Goal: Communication & Community: Answer question/provide support

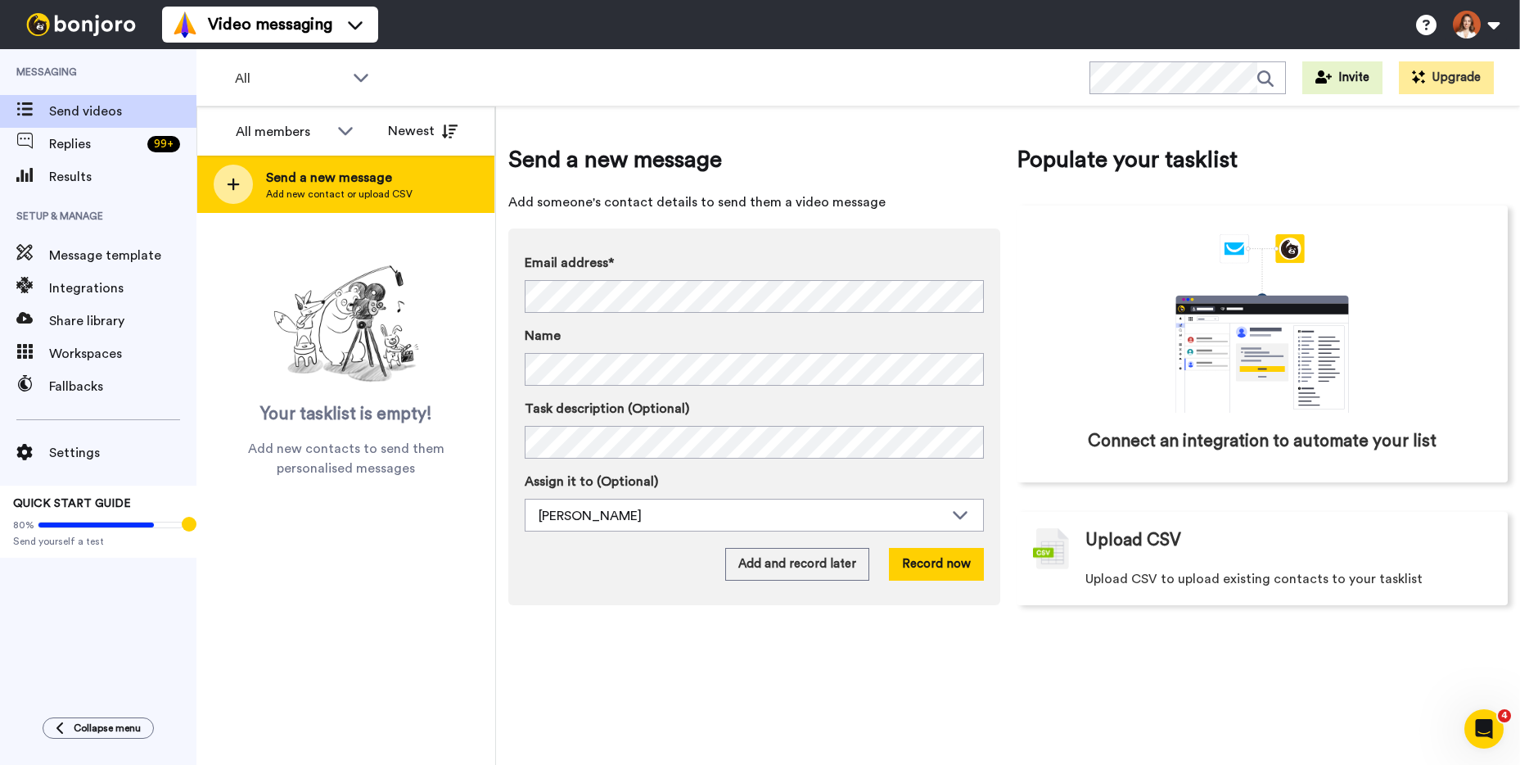
click at [320, 183] on span "Send a new message" at bounding box center [339, 178] width 147 height 20
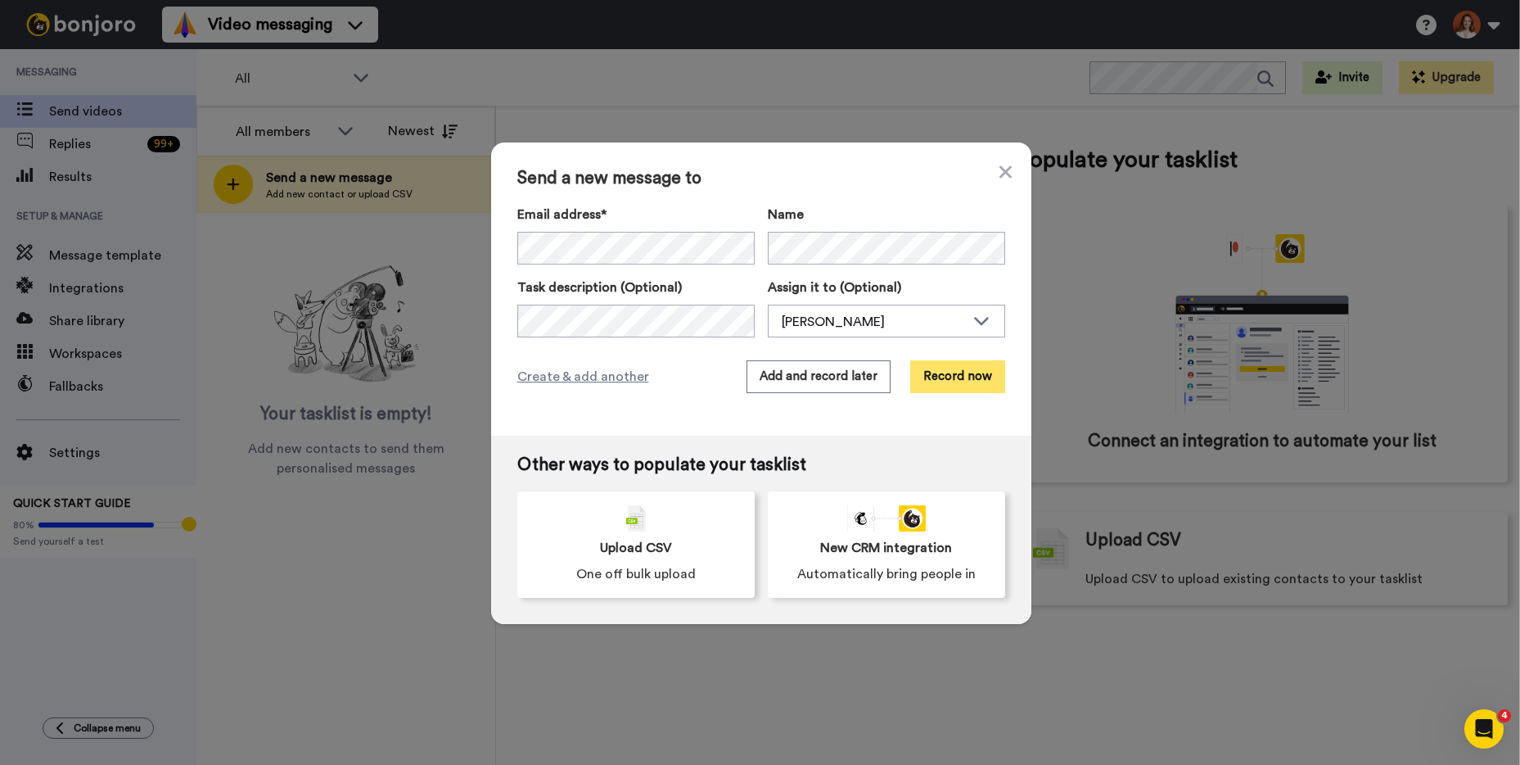
click at [941, 386] on button "Record now" at bounding box center [957, 376] width 95 height 33
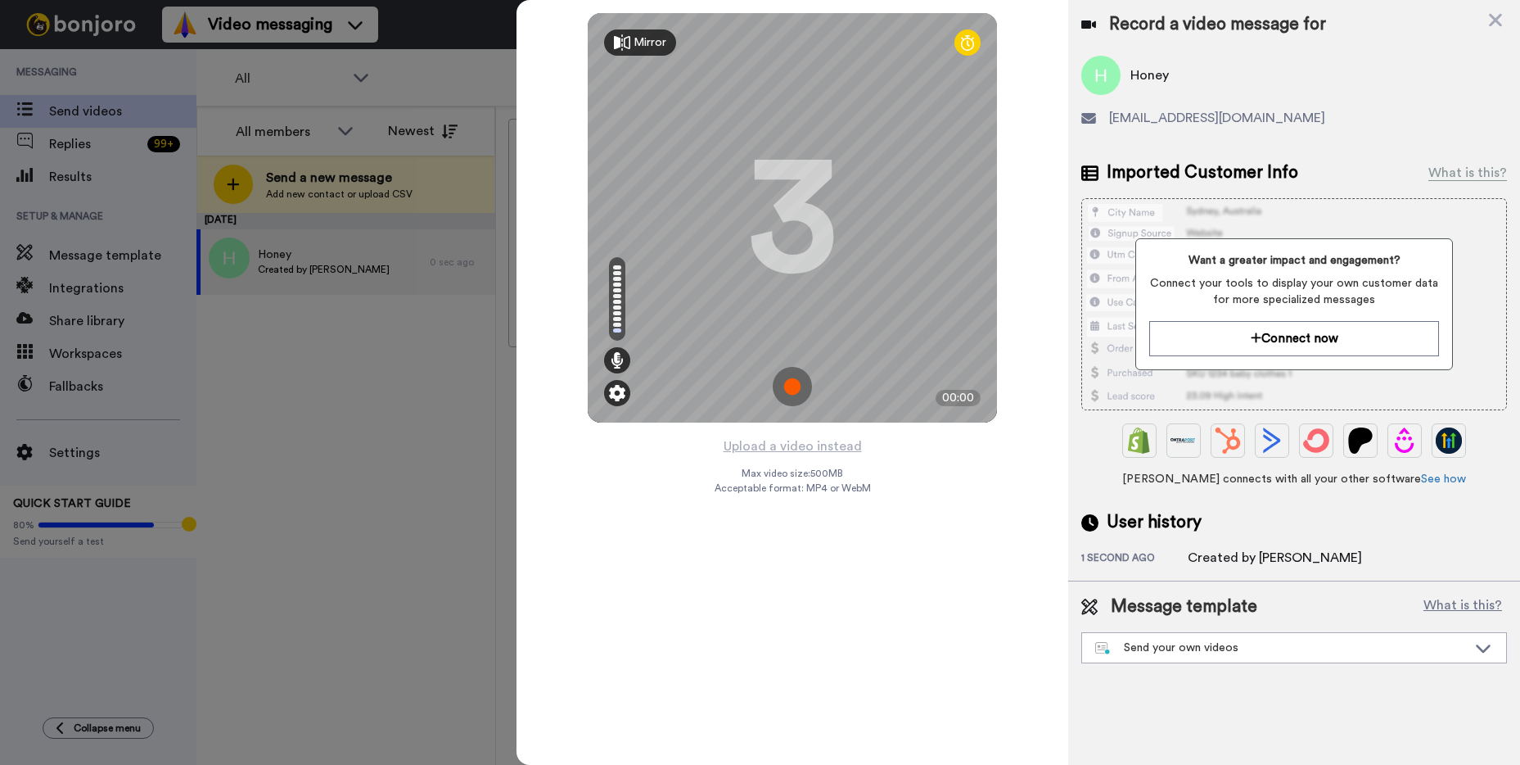
click at [611, 395] on img at bounding box center [617, 393] width 16 height 16
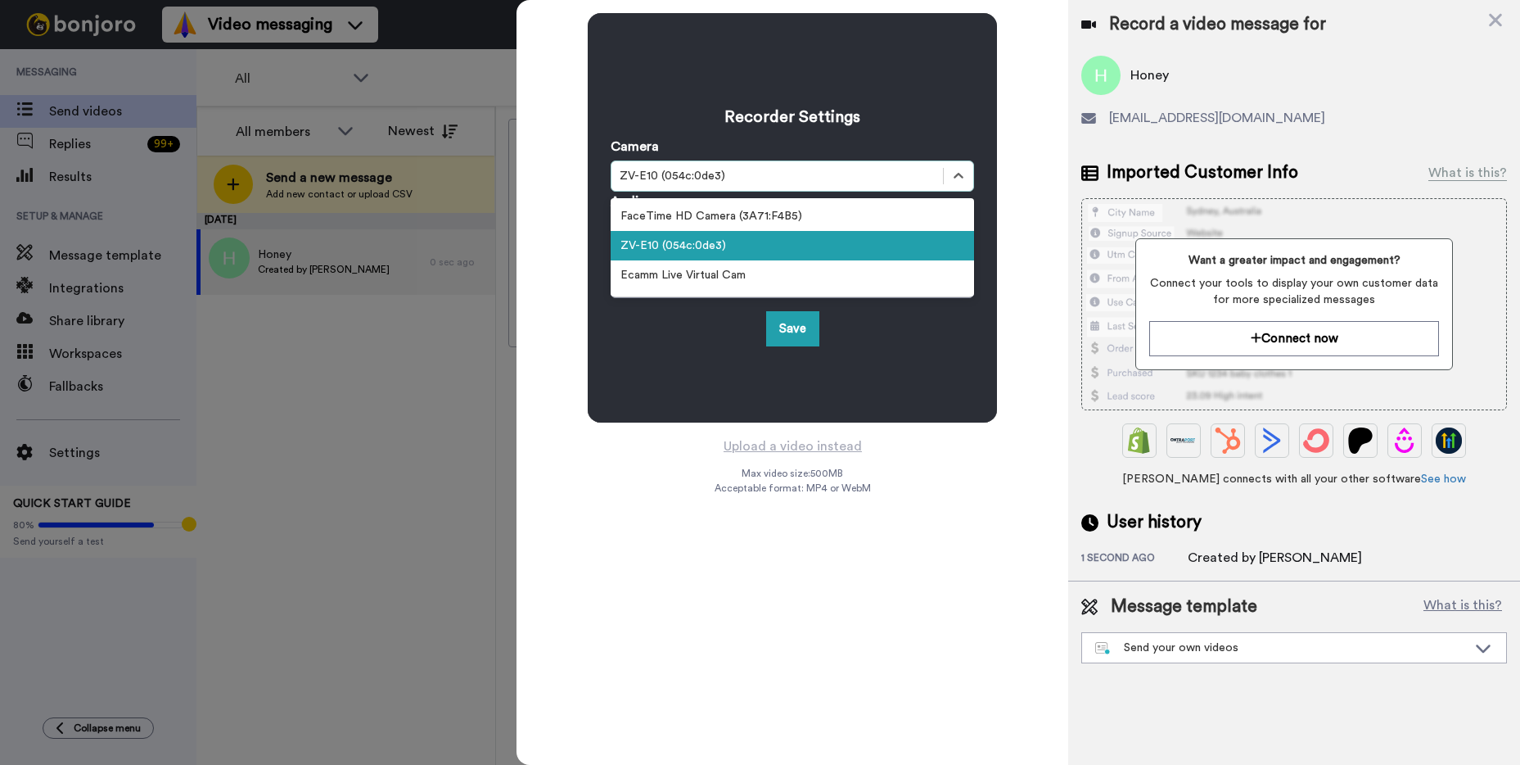
click at [735, 164] on div "ZV-E10 (054c:0de3)" at bounding box center [792, 175] width 363 height 31
click at [720, 249] on div "ZV-E10 (054c:0de3)" at bounding box center [792, 245] width 363 height 29
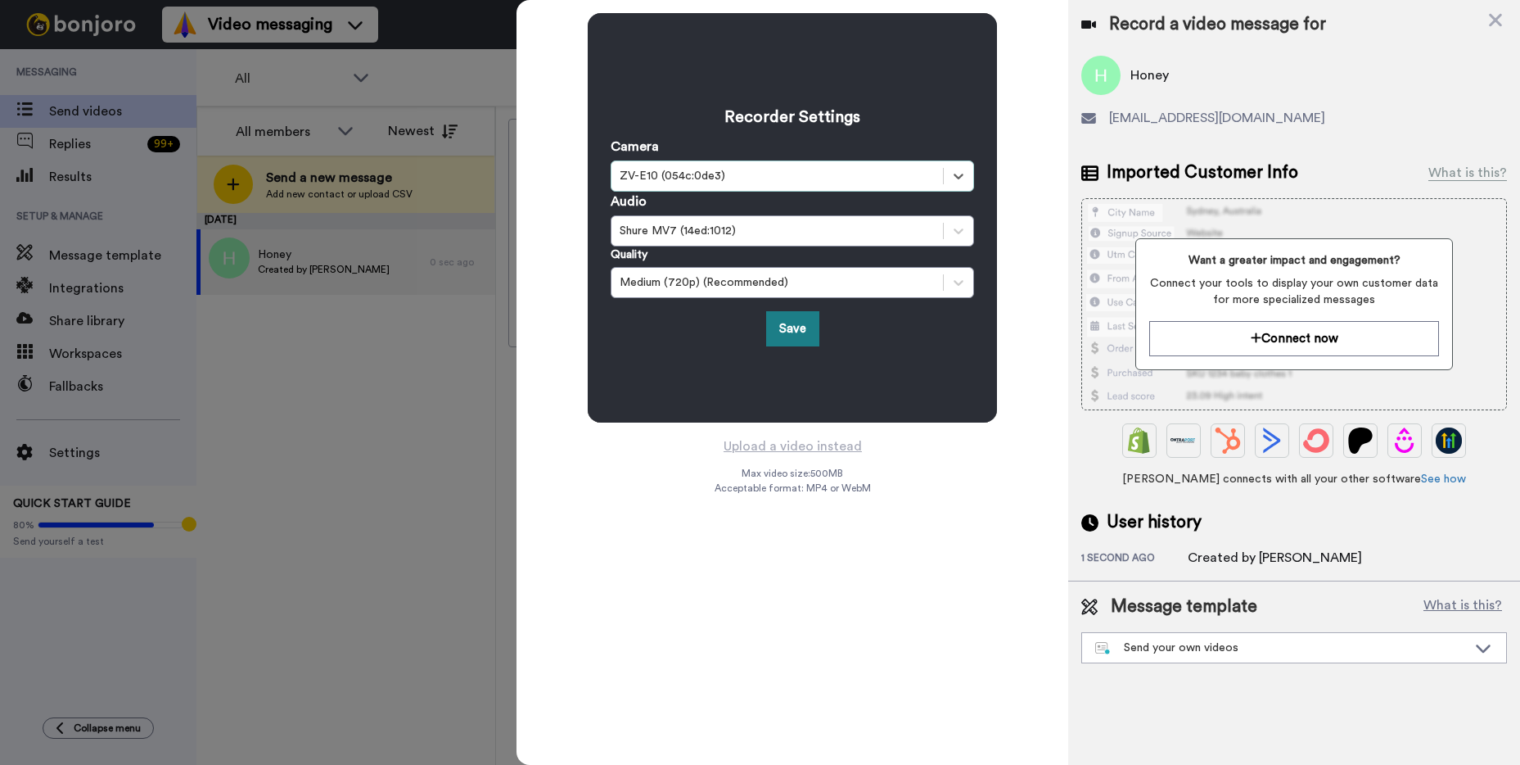
click at [796, 328] on button "Save" at bounding box center [792, 328] width 53 height 35
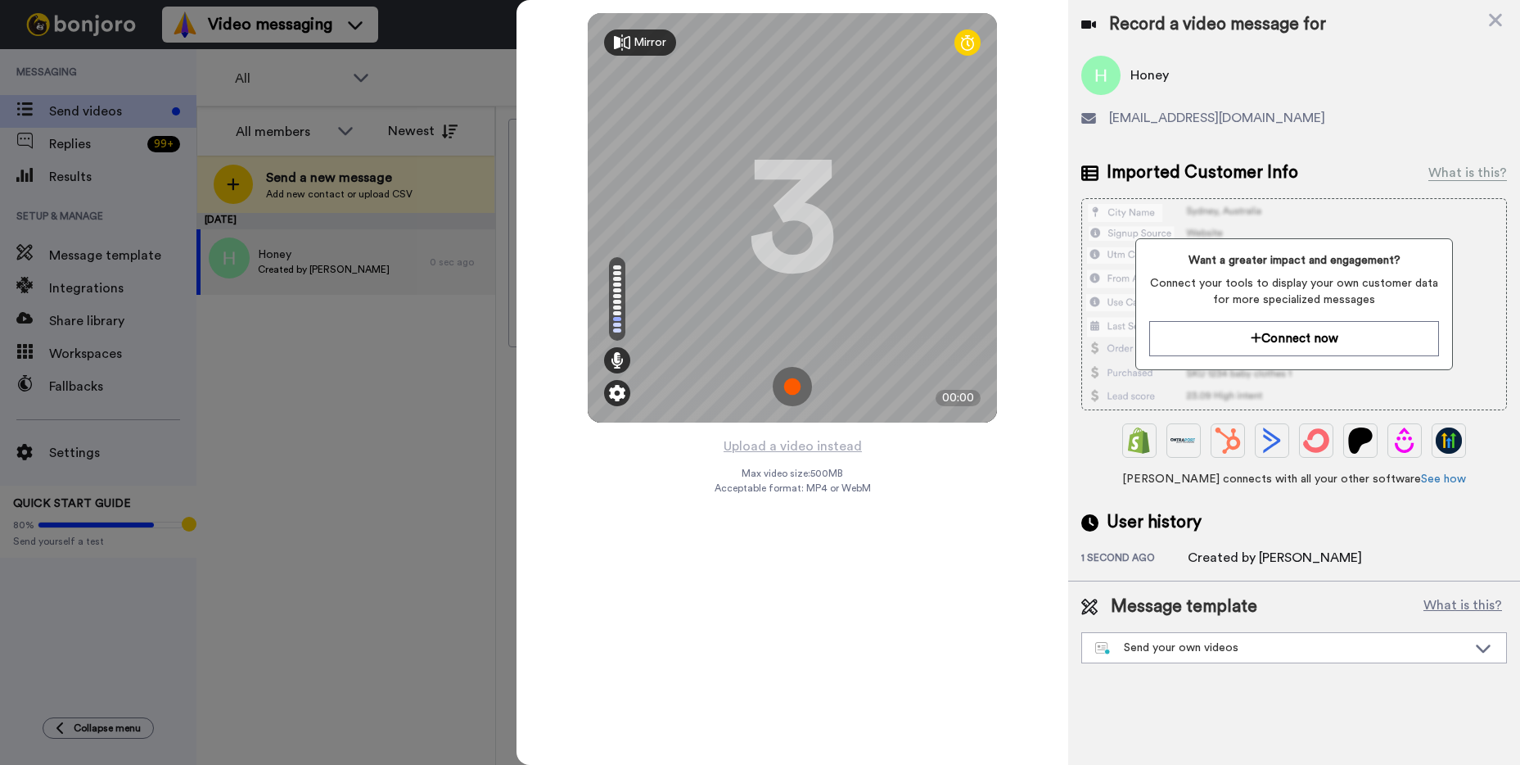
click at [624, 385] on img at bounding box center [617, 393] width 16 height 16
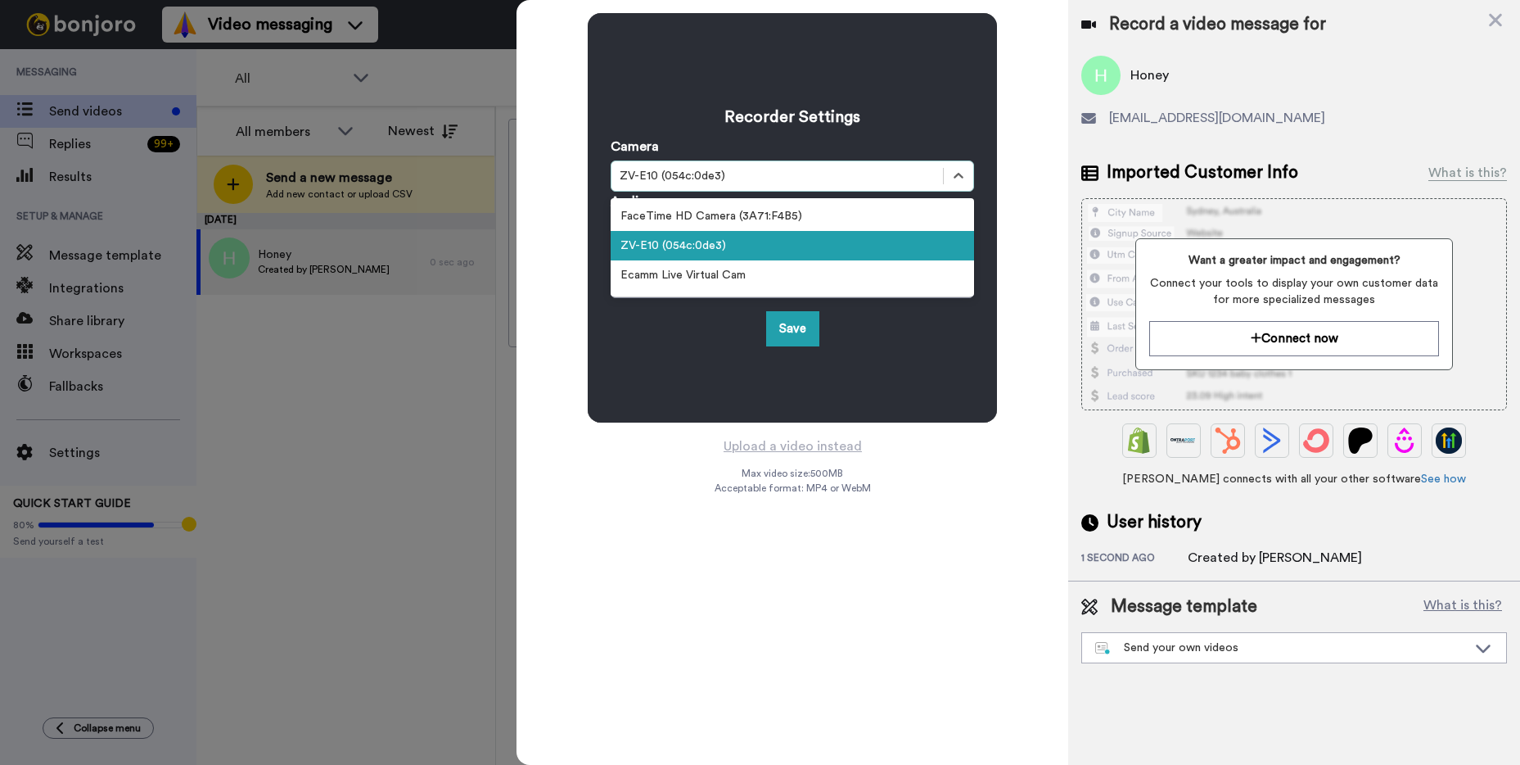
click at [702, 187] on div "ZV-E10 (054c:0de3)" at bounding box center [792, 175] width 363 height 31
click at [700, 216] on div "FaceTime HD Camera (3A71:F4B5)" at bounding box center [792, 215] width 363 height 29
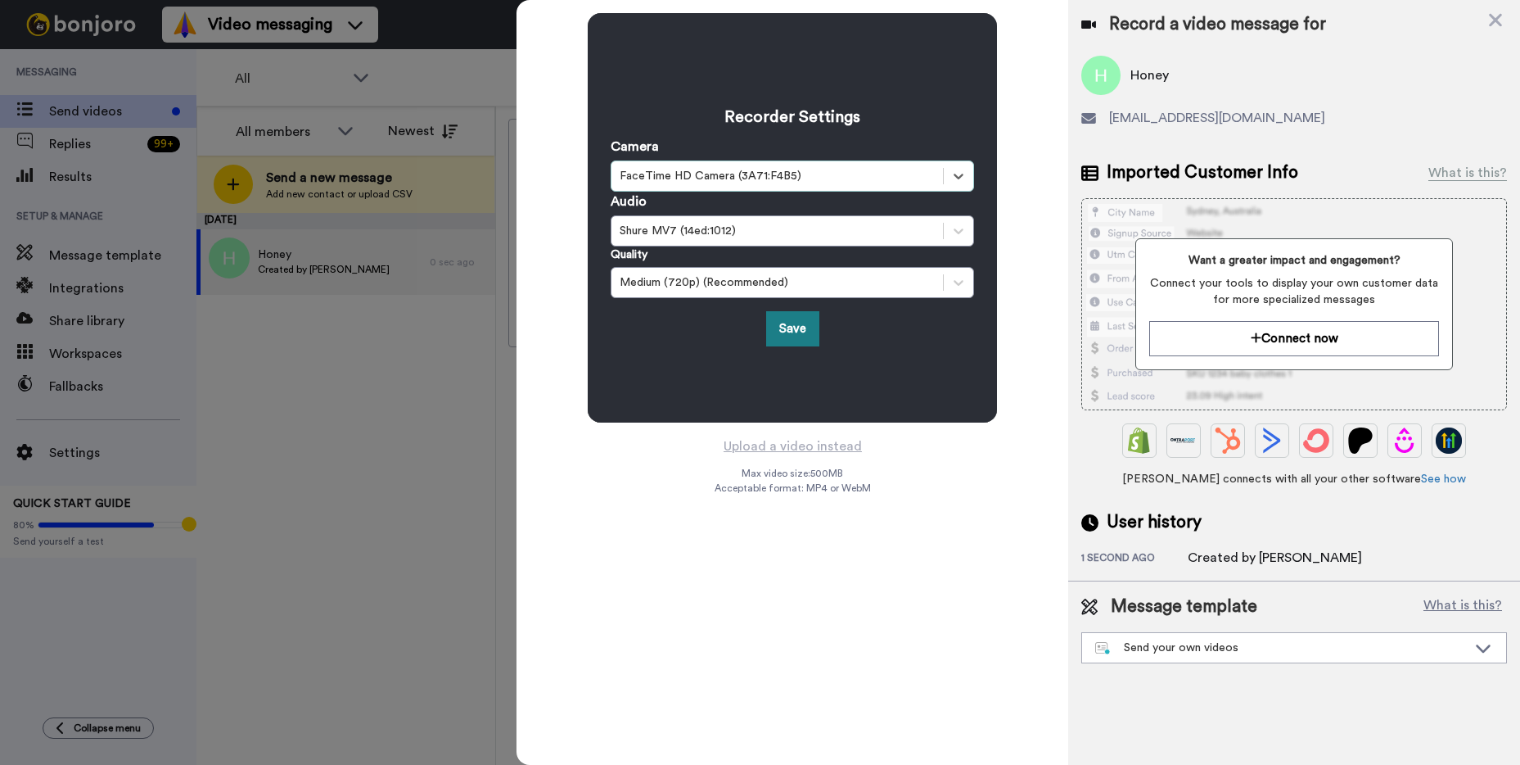
click at [799, 339] on button "Save" at bounding box center [792, 328] width 53 height 35
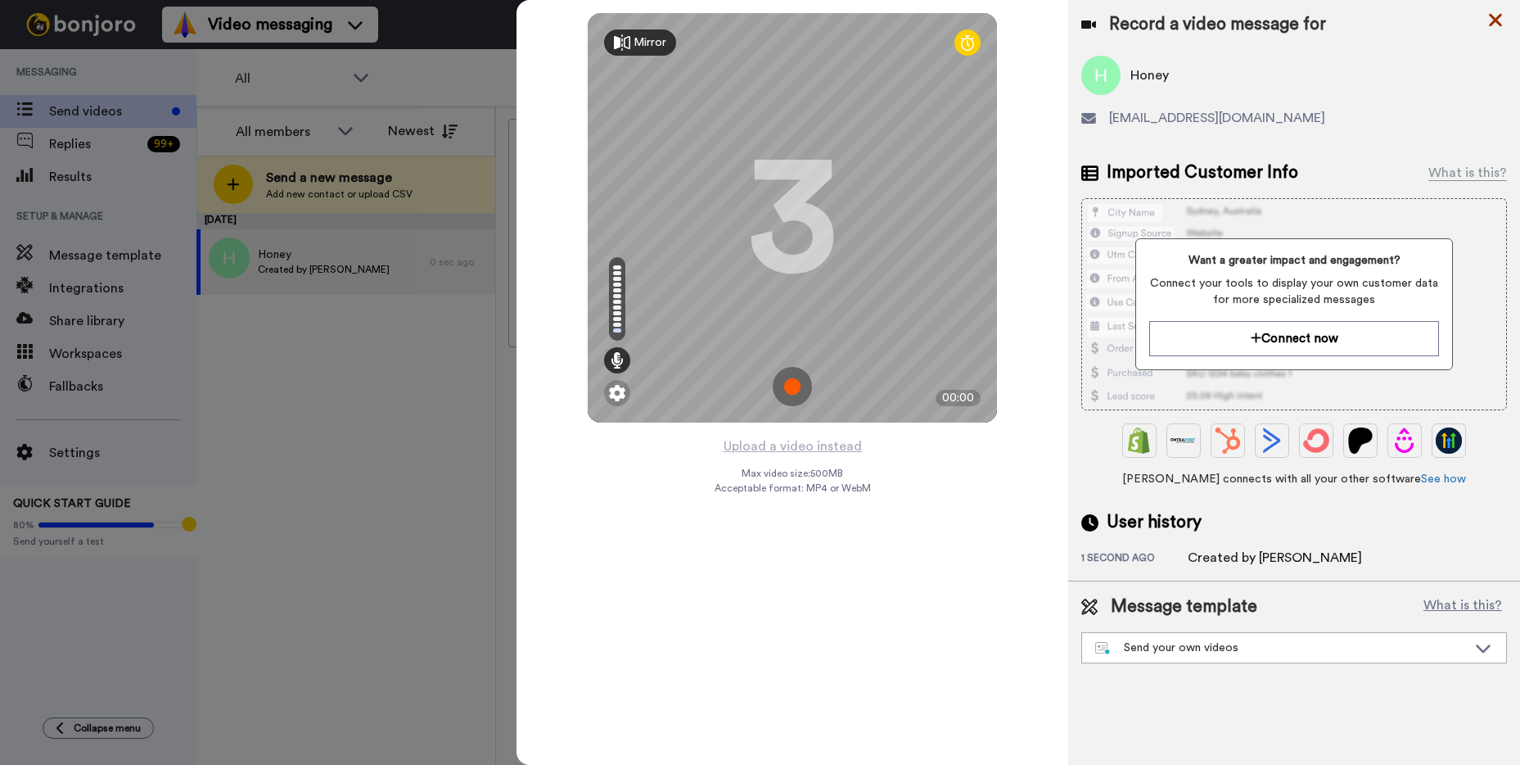
click at [1488, 14] on icon at bounding box center [1495, 20] width 16 height 20
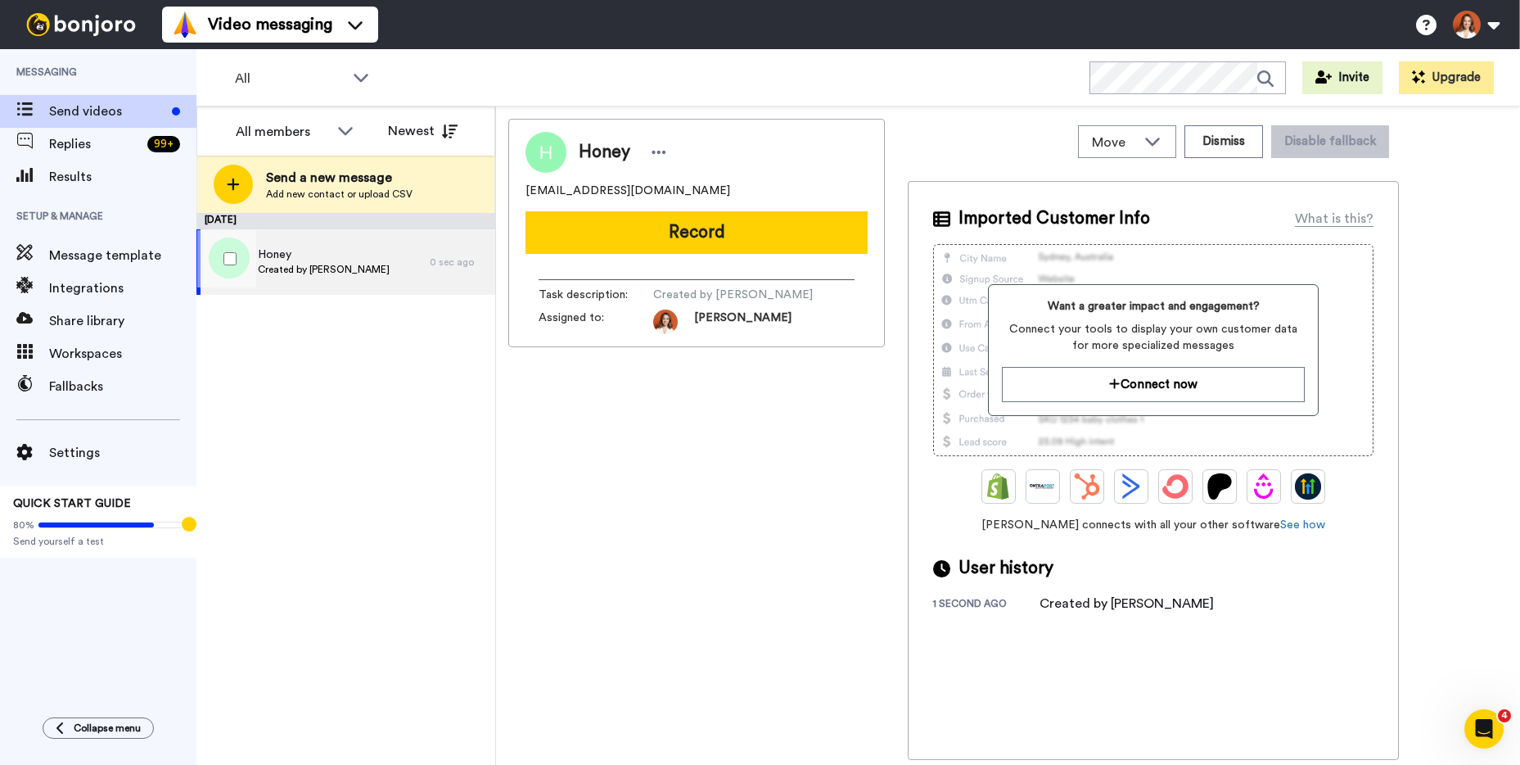
click at [375, 265] on div "Honey Created by Joana Galvao" at bounding box center [312, 261] width 233 height 65
click at [733, 223] on button "Record" at bounding box center [697, 232] width 342 height 43
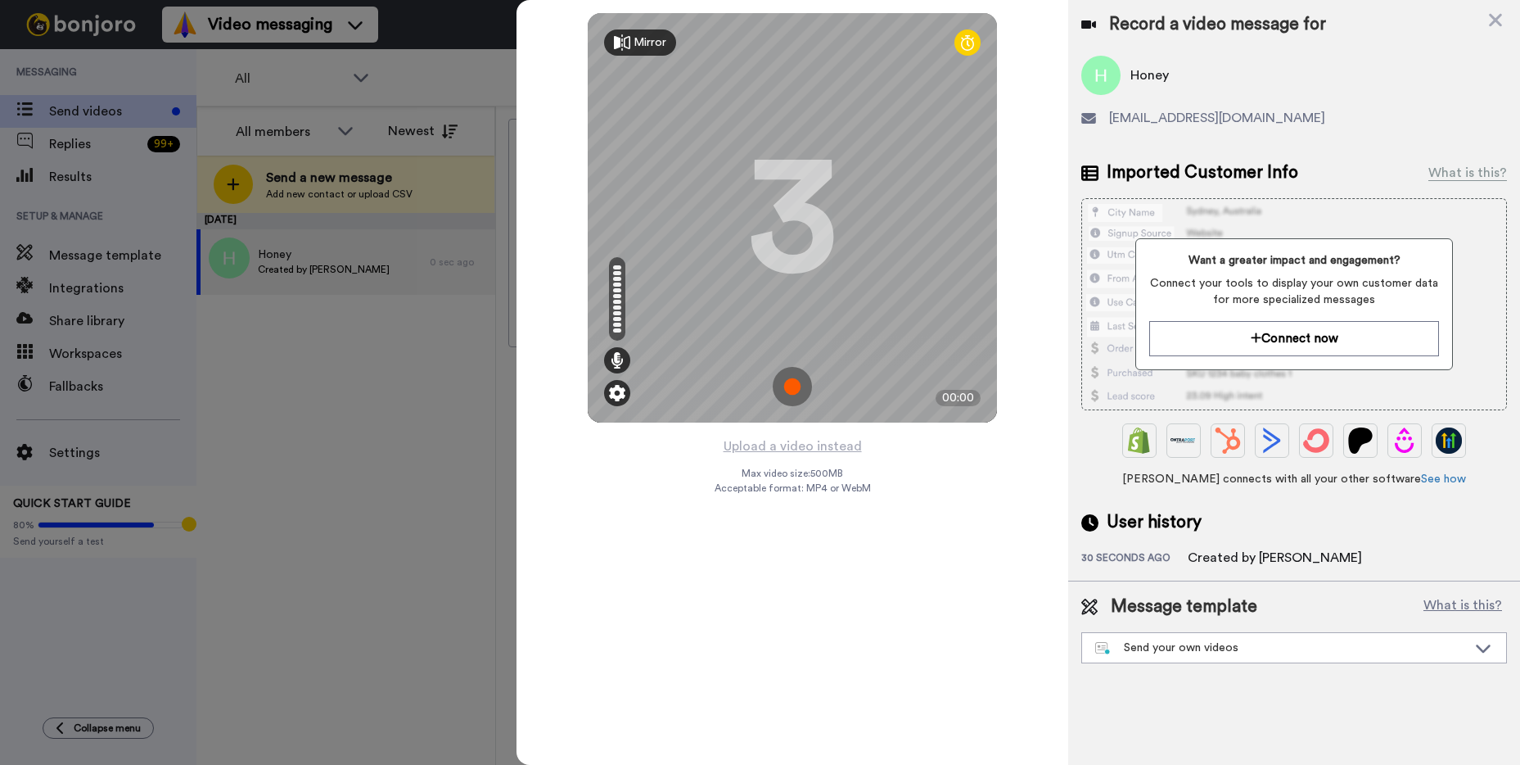
click at [616, 393] on img at bounding box center [617, 393] width 16 height 16
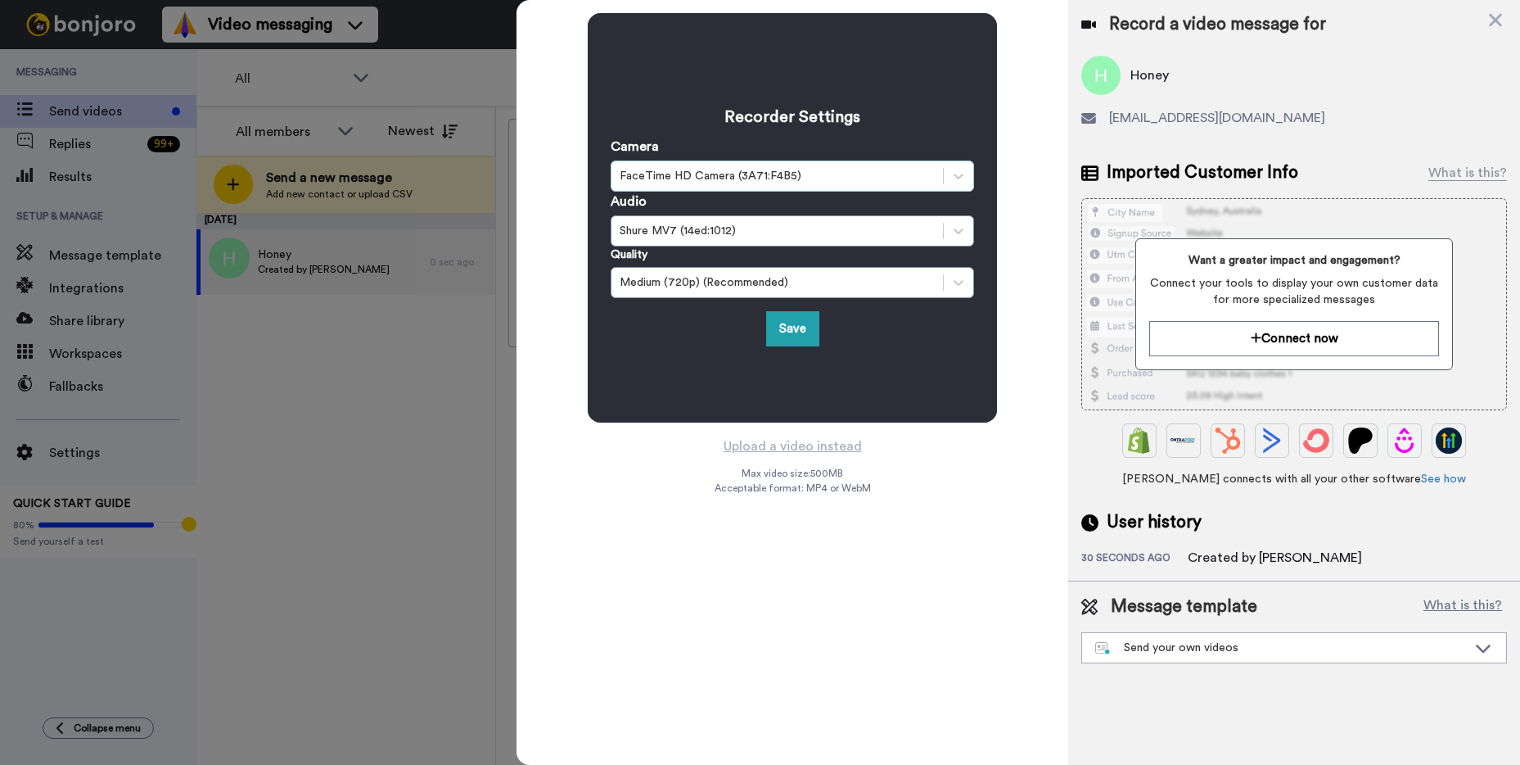
click at [700, 176] on div "FaceTime HD Camera (3A71:F4B5)" at bounding box center [777, 176] width 315 height 16
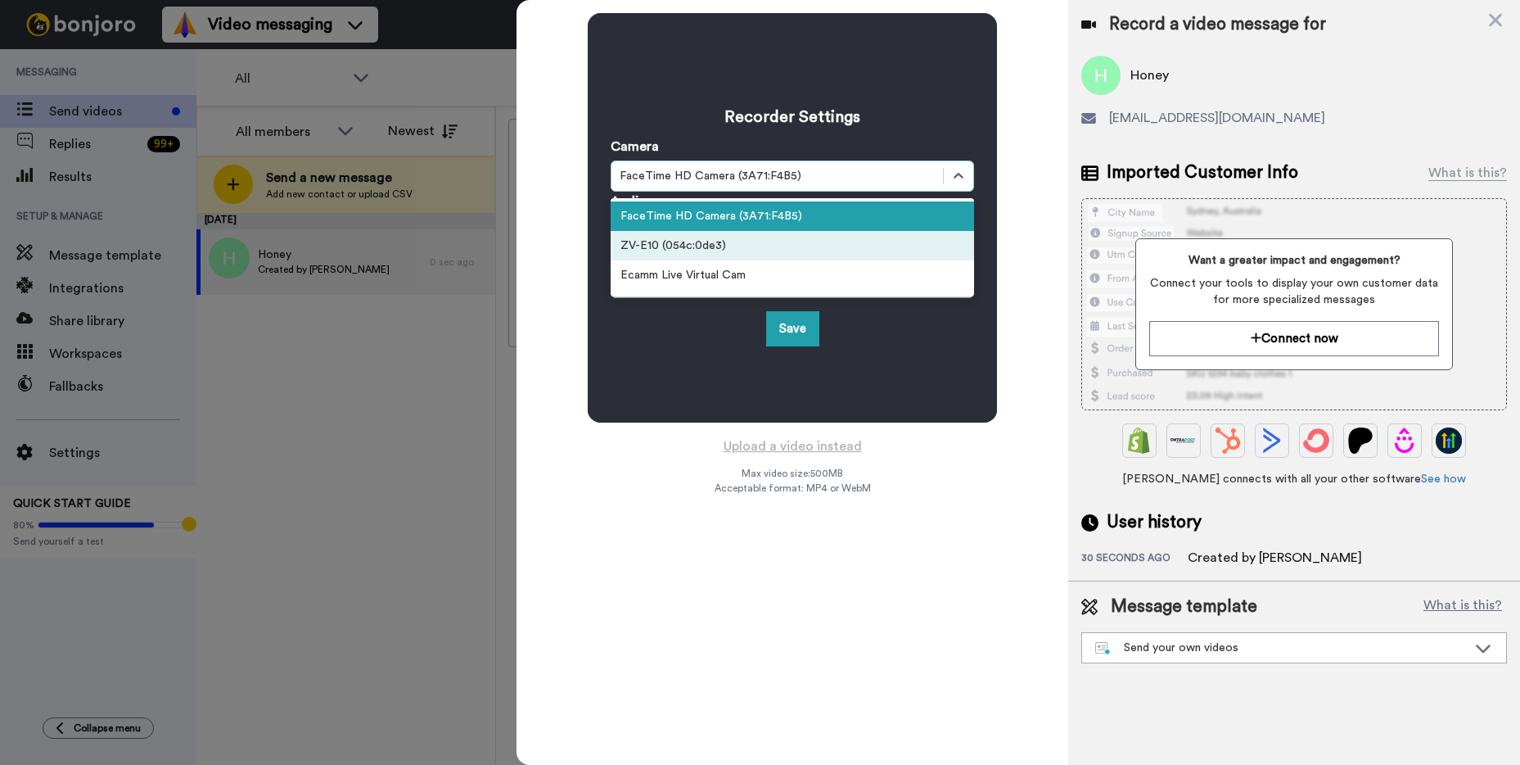
click at [694, 248] on div "ZV-E10 (054c:0de3)" at bounding box center [792, 245] width 363 height 29
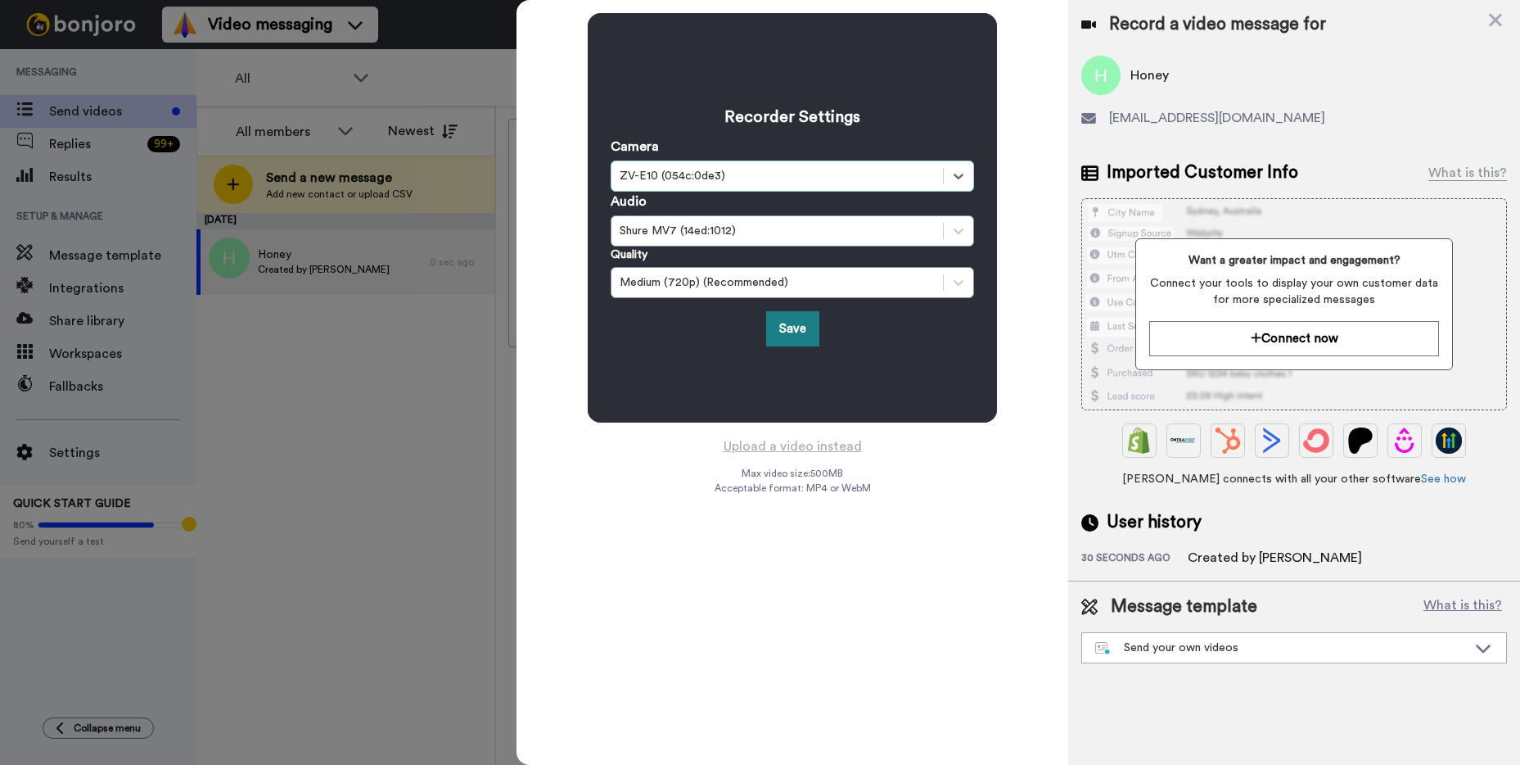
click at [810, 325] on button "Save" at bounding box center [792, 328] width 53 height 35
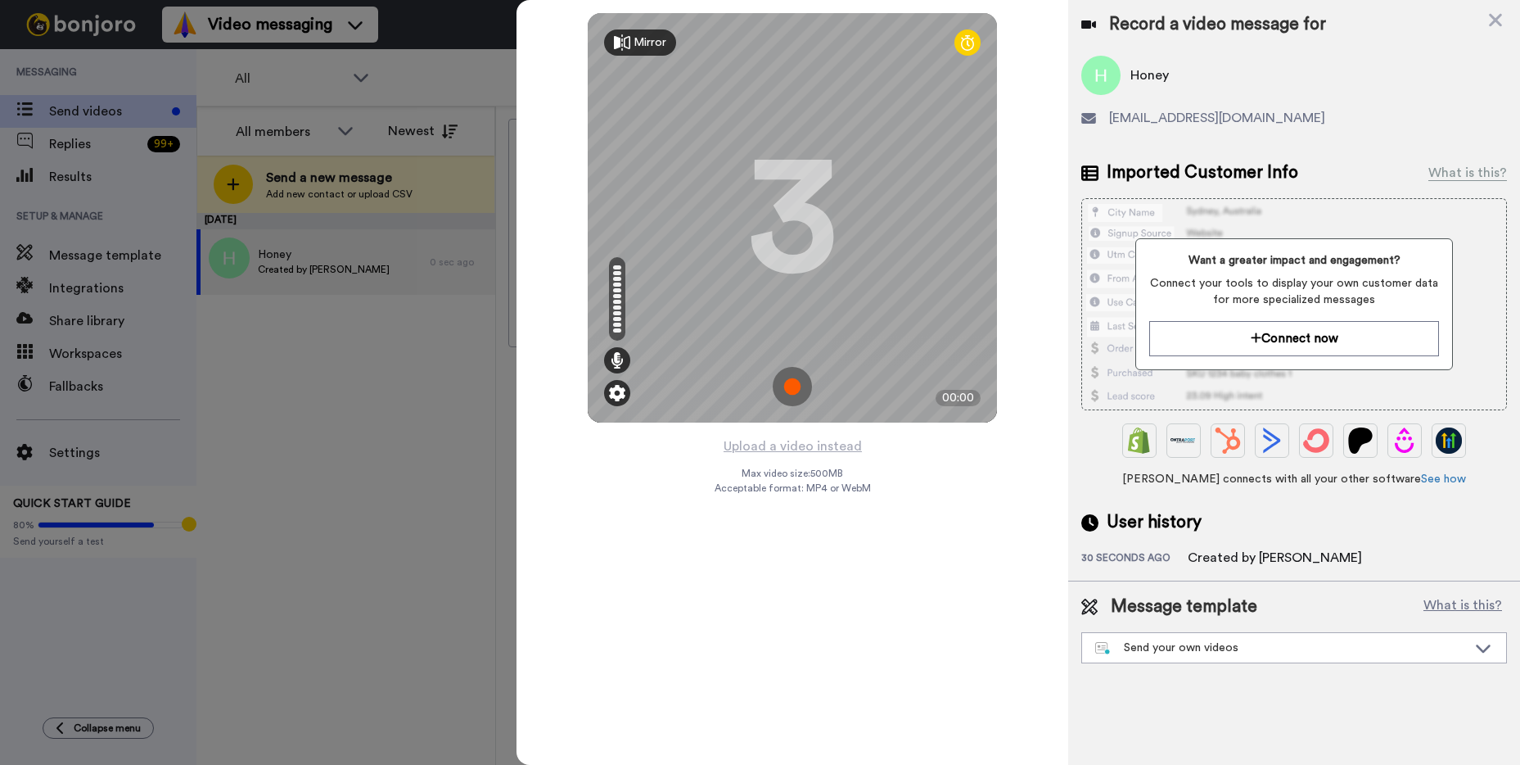
click at [621, 403] on div at bounding box center [617, 393] width 26 height 26
click at [610, 399] on img at bounding box center [617, 393] width 16 height 16
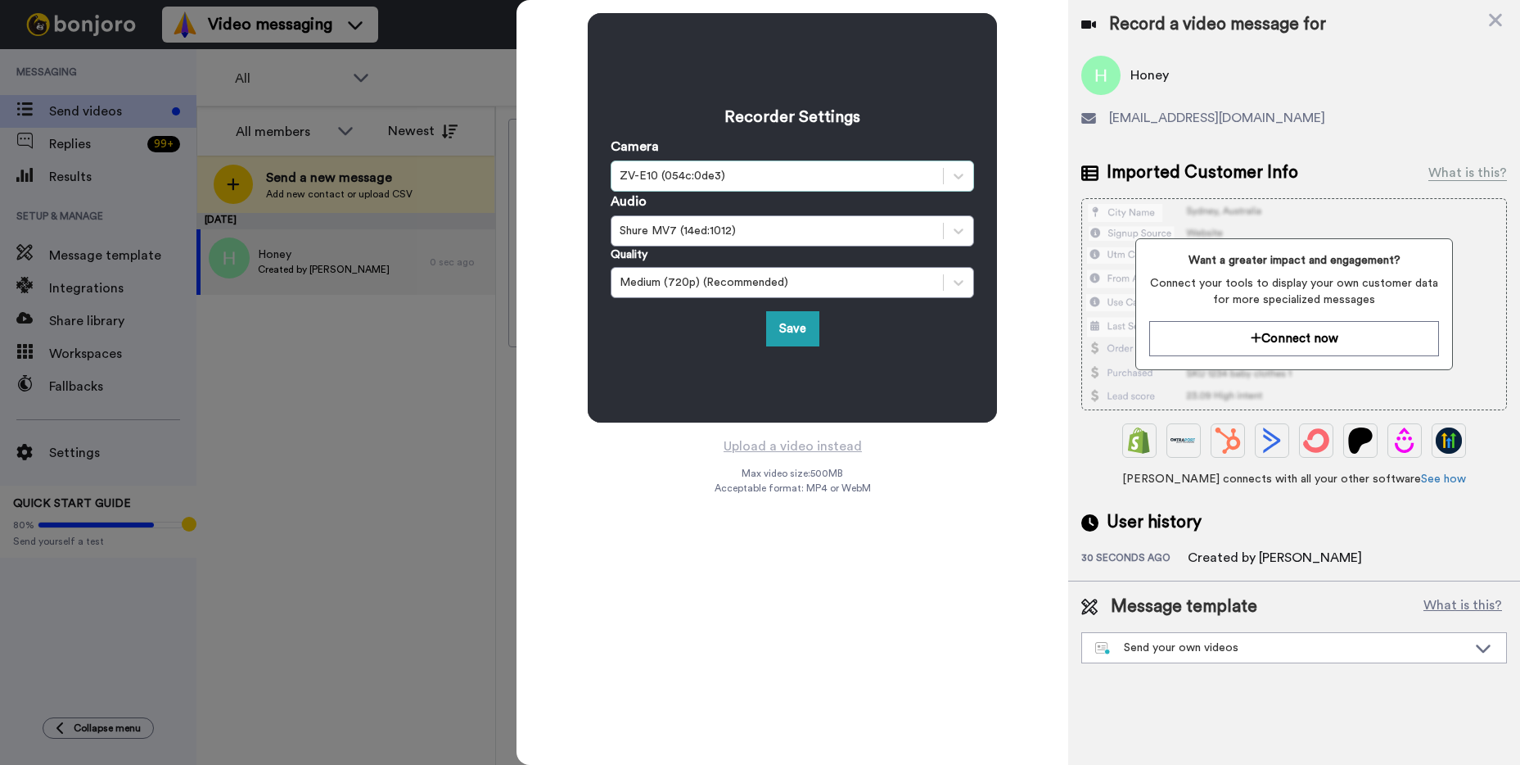
click at [714, 184] on div "ZV-E10 (054c:0de3)" at bounding box center [777, 176] width 332 height 20
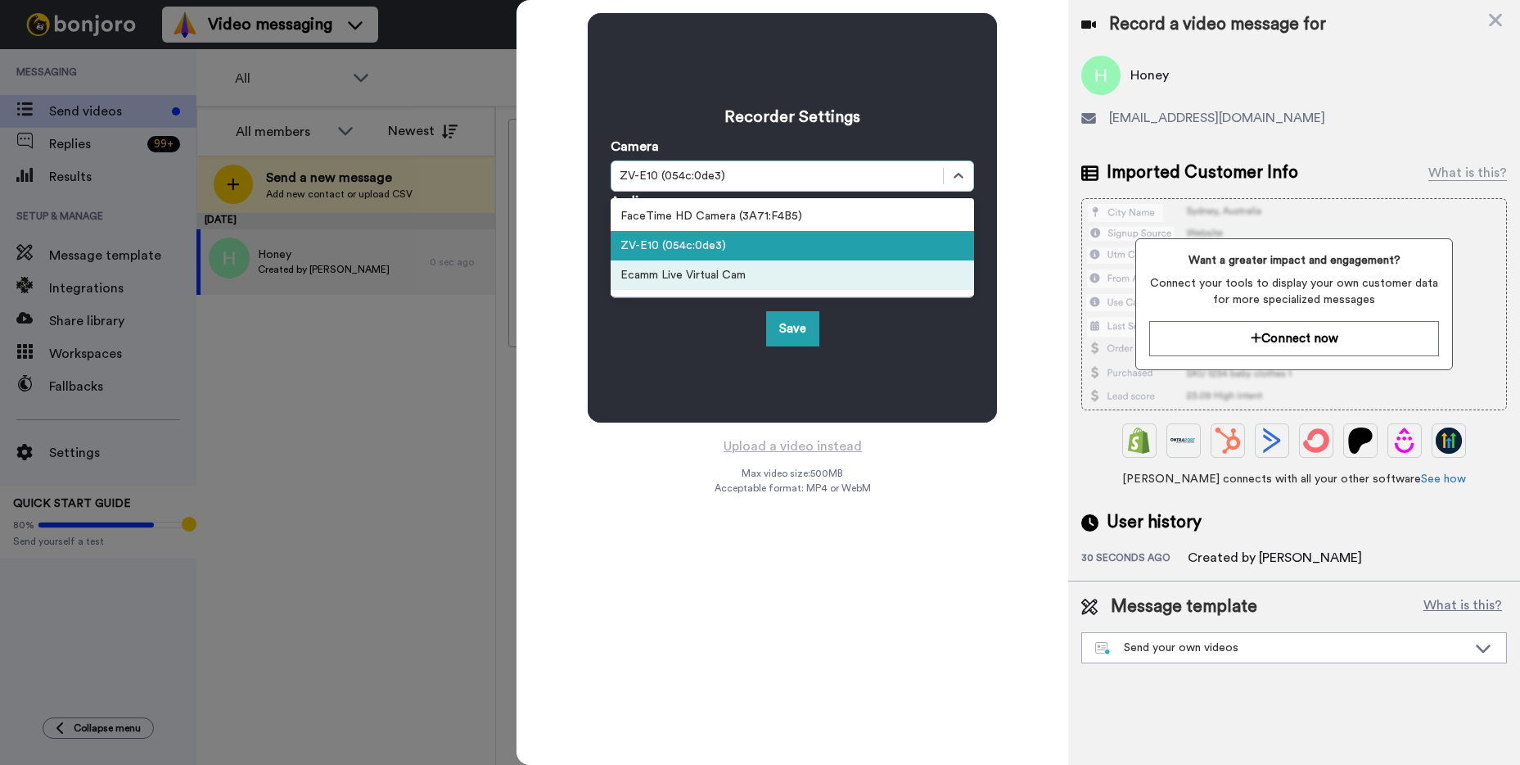
click at [709, 274] on div "Ecamm Live Virtual Cam" at bounding box center [792, 274] width 363 height 29
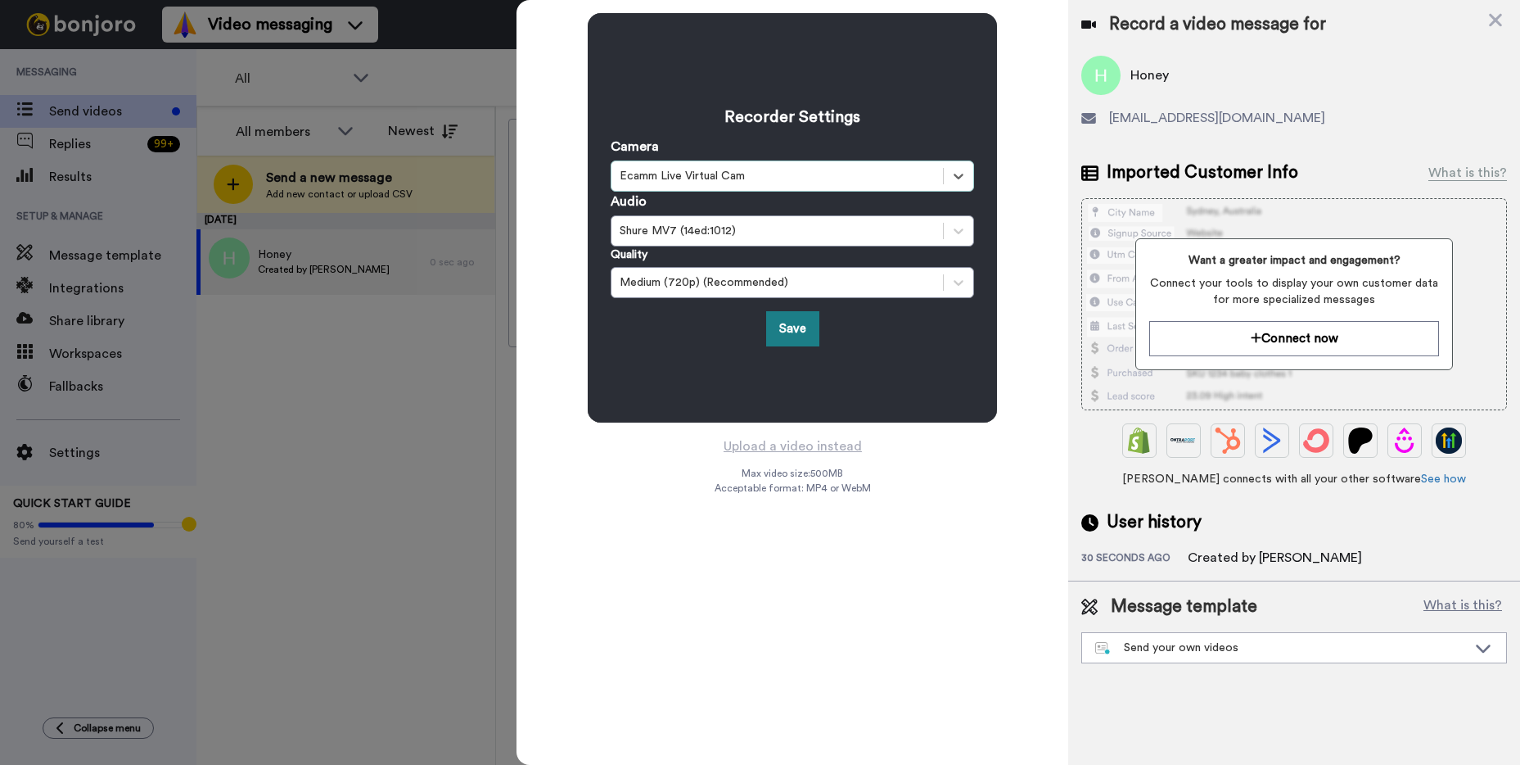
click at [795, 330] on button "Save" at bounding box center [792, 328] width 53 height 35
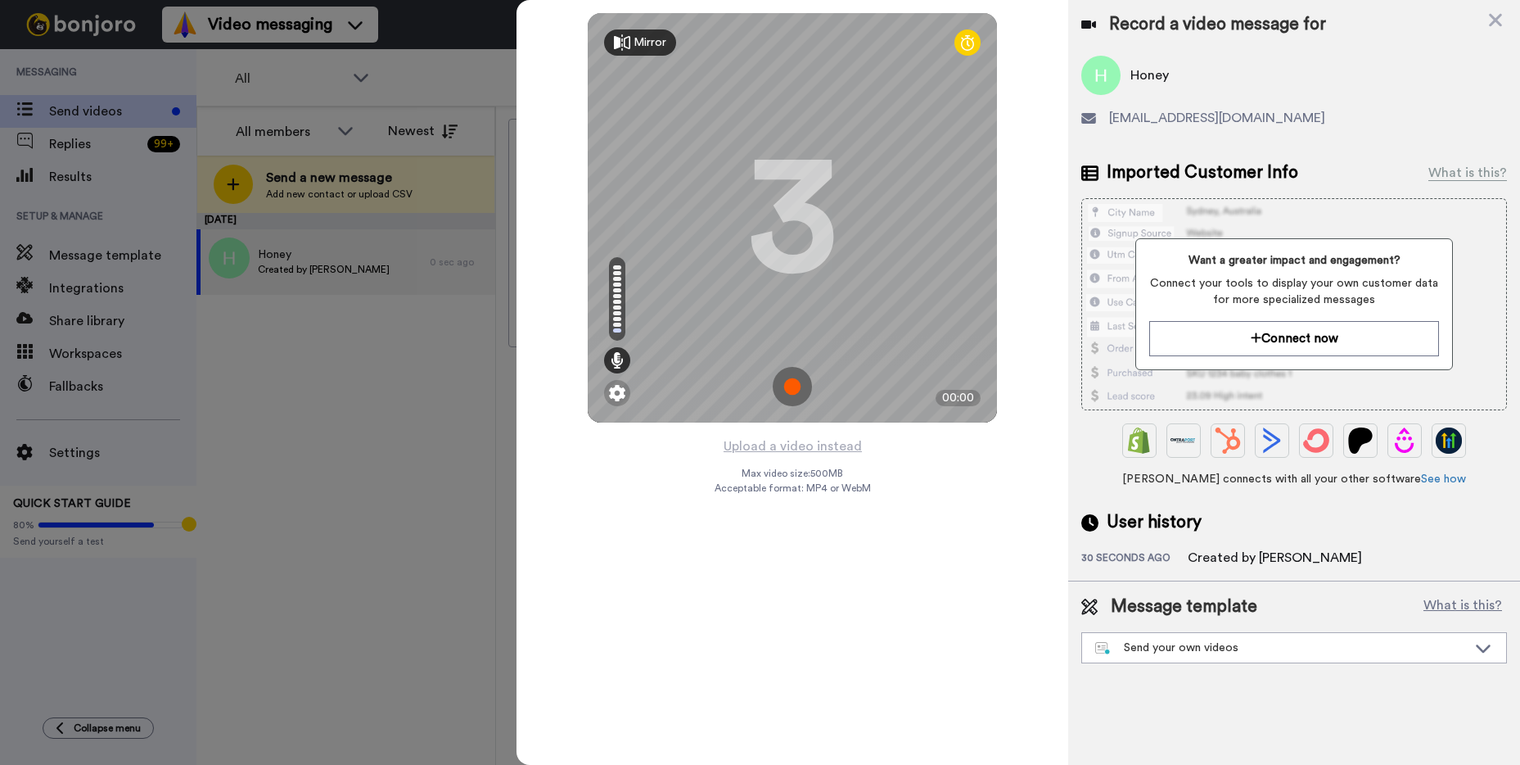
click at [797, 386] on img at bounding box center [792, 386] width 39 height 39
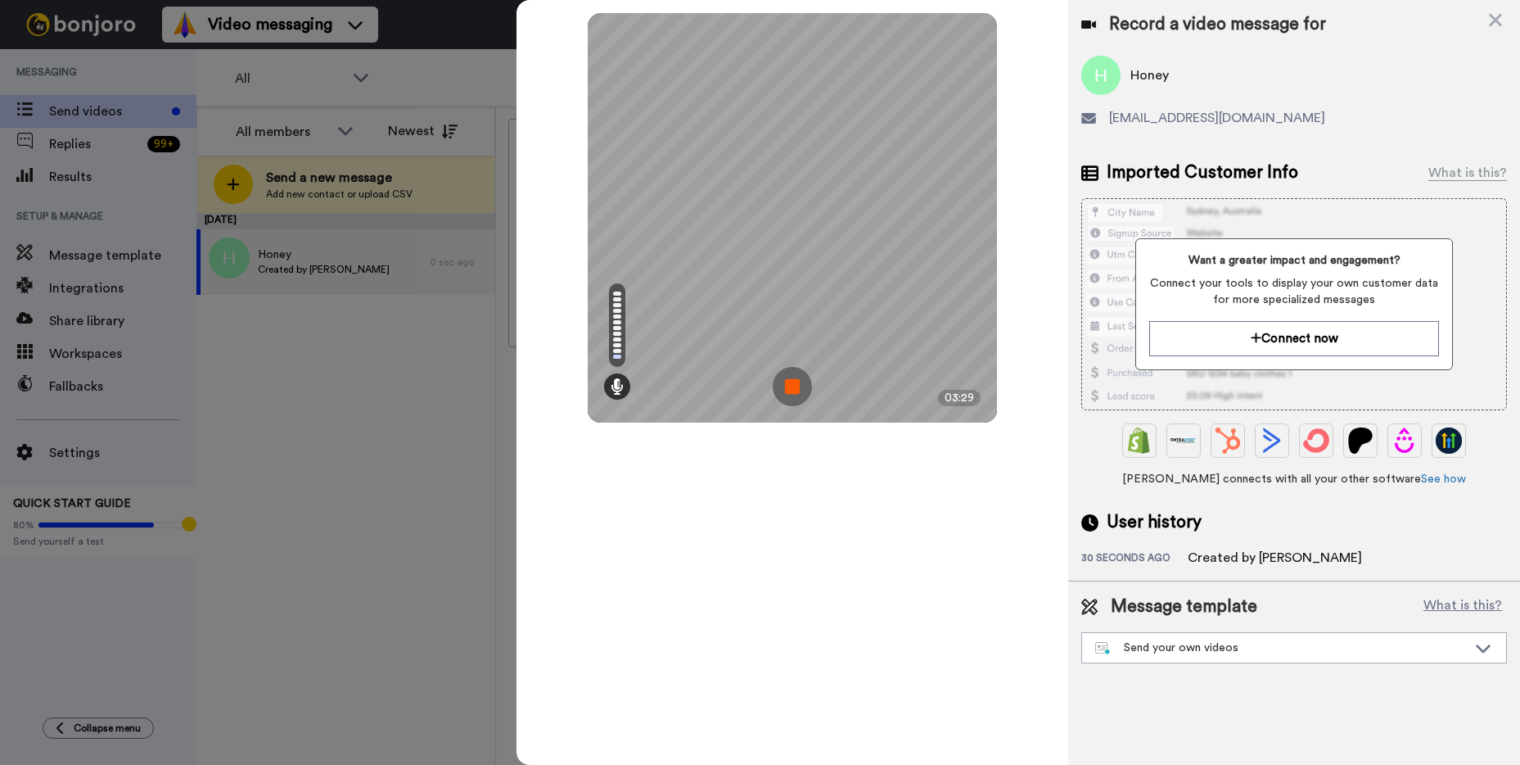
click at [797, 385] on img at bounding box center [792, 386] width 39 height 39
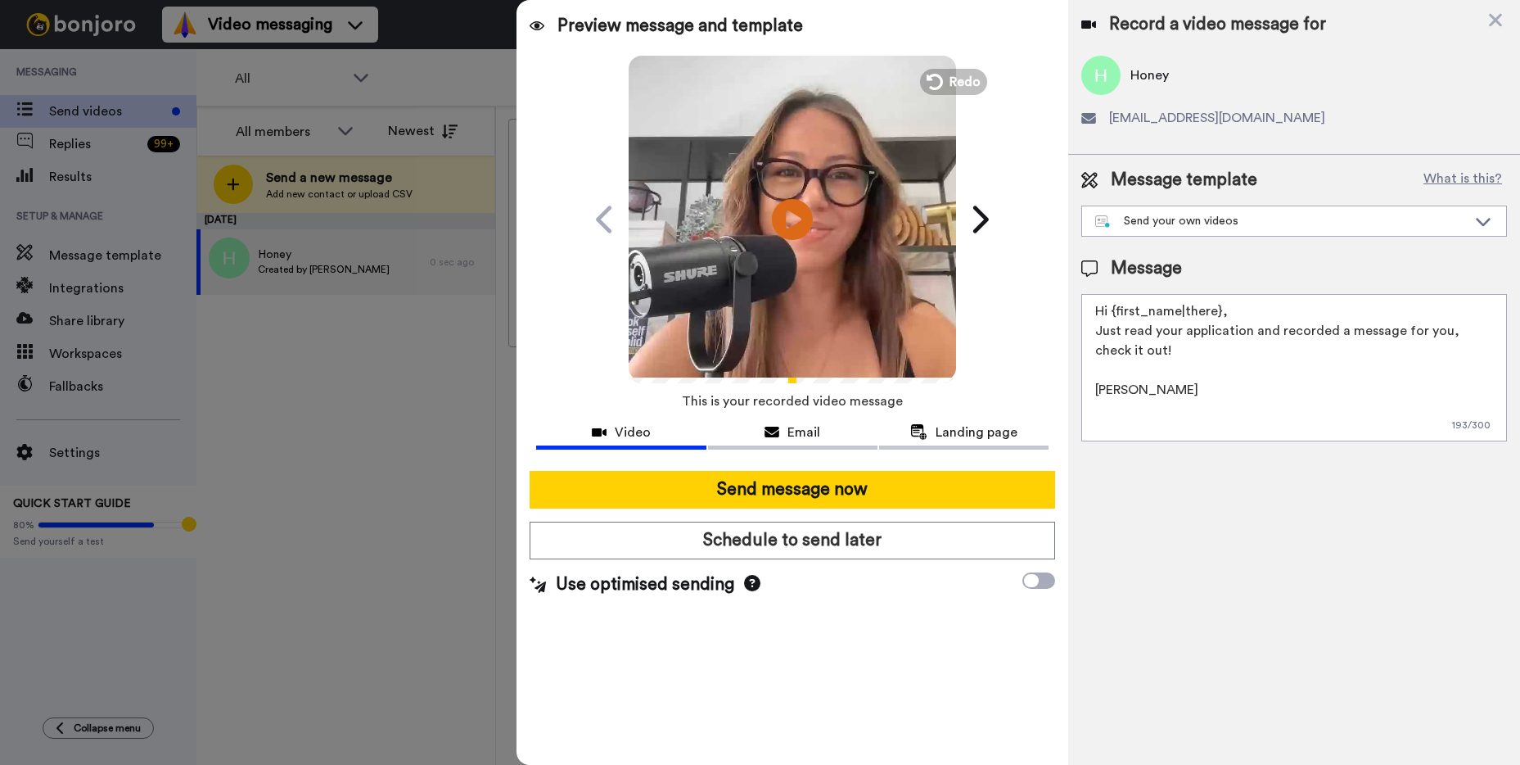
click at [1261, 348] on textarea "Hi {first_name|there}, Just read your application and recorded a message for yo…" at bounding box center [1294, 367] width 426 height 147
paste textarea "https://theambitiouscreatives.com/website-in-a-day-kit/"
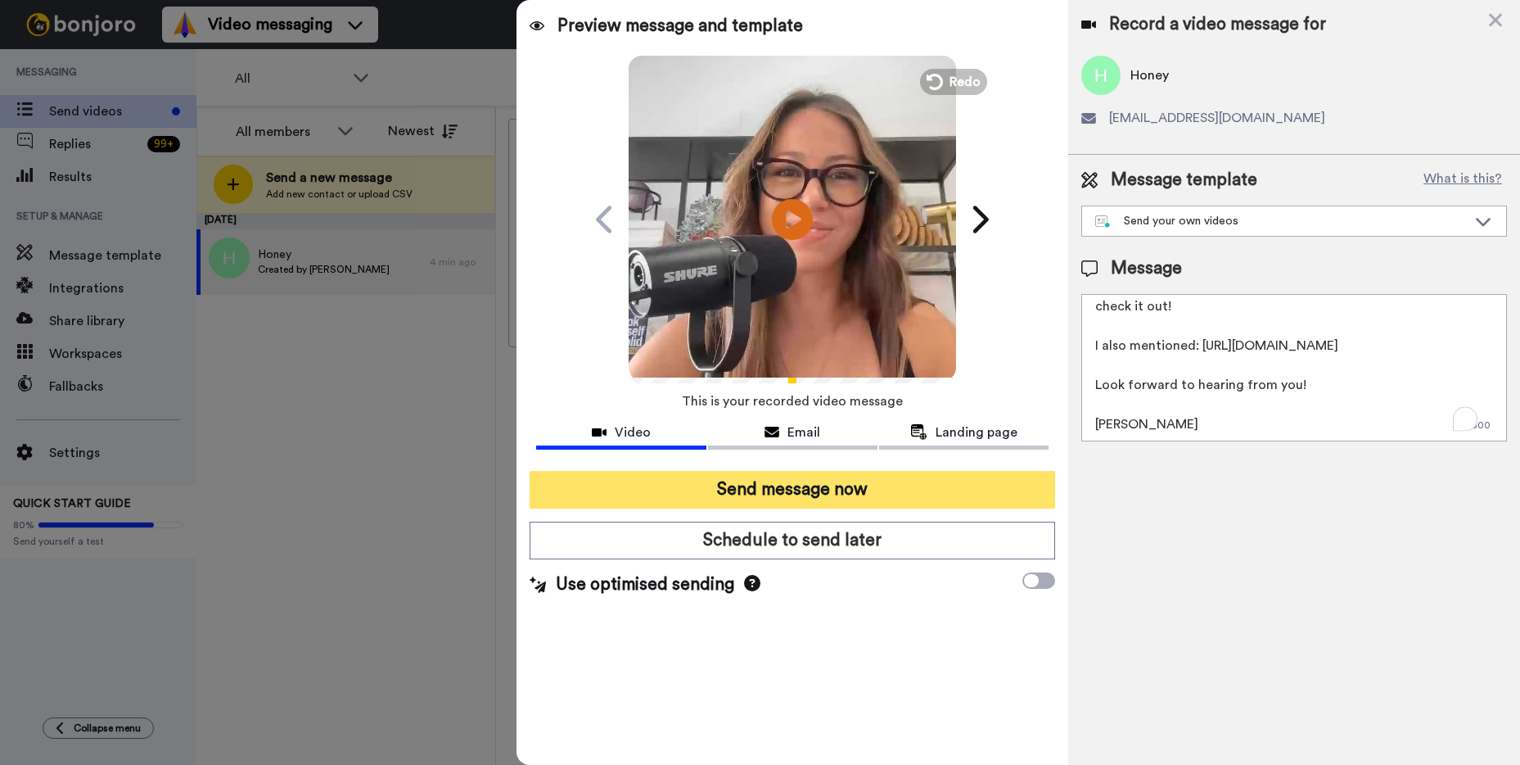
type textarea "Hi {first_name|there}, Just read your application and recorded a message for yo…"
click at [673, 487] on button "Send message now" at bounding box center [793, 490] width 526 height 38
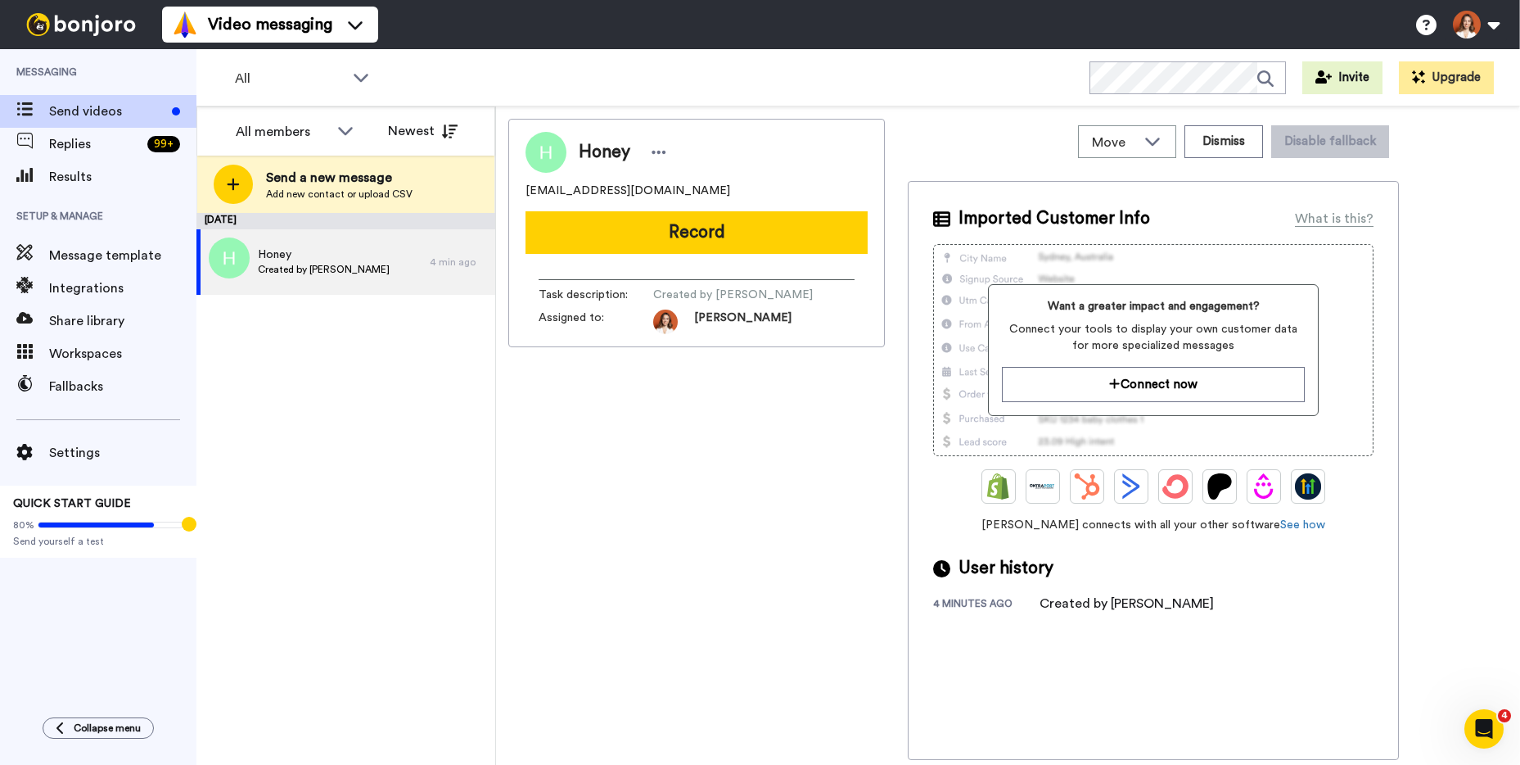
scroll to position [0, 0]
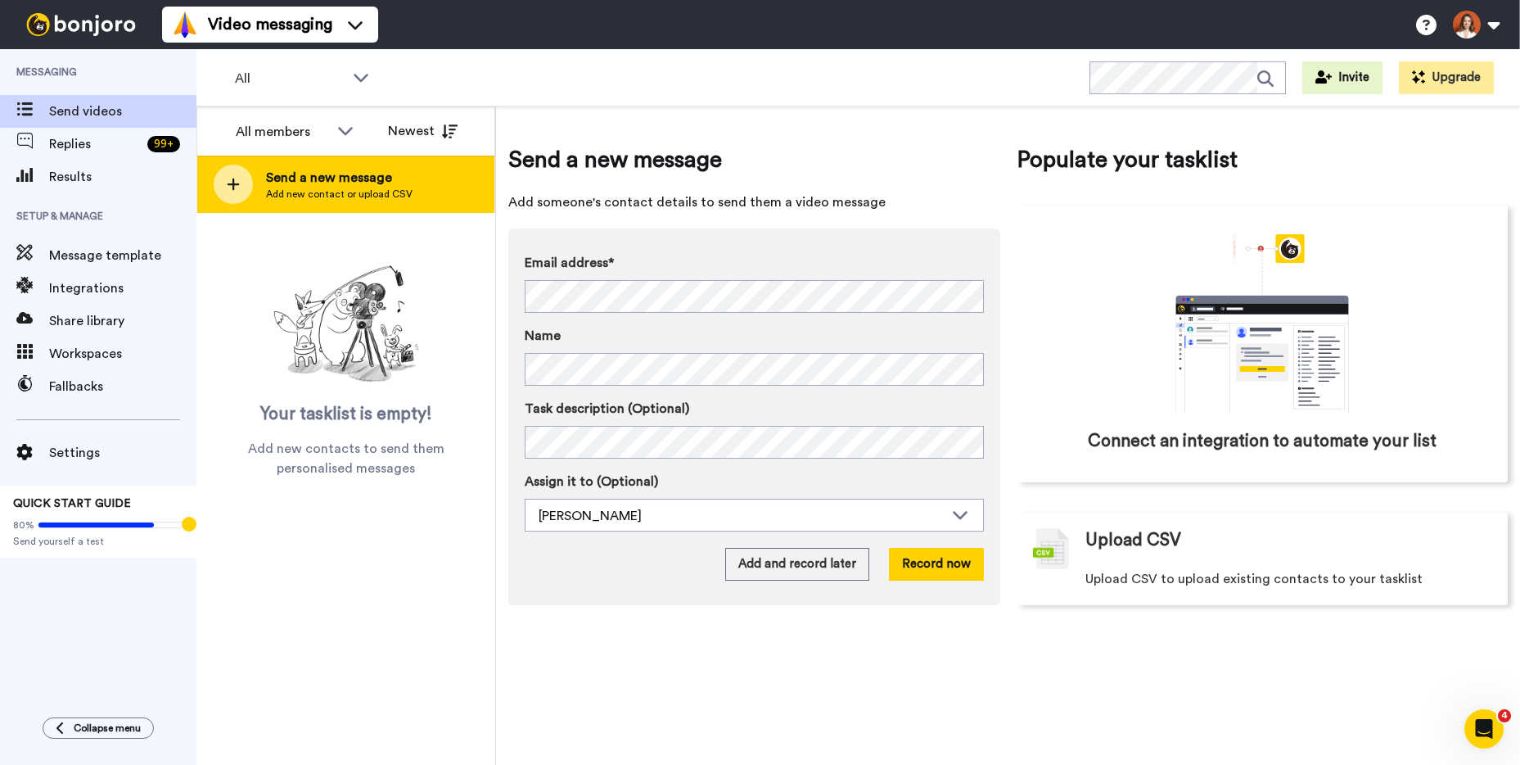
click at [337, 165] on div "Send a new message Add new contact or upload CSV" at bounding box center [345, 184] width 297 height 57
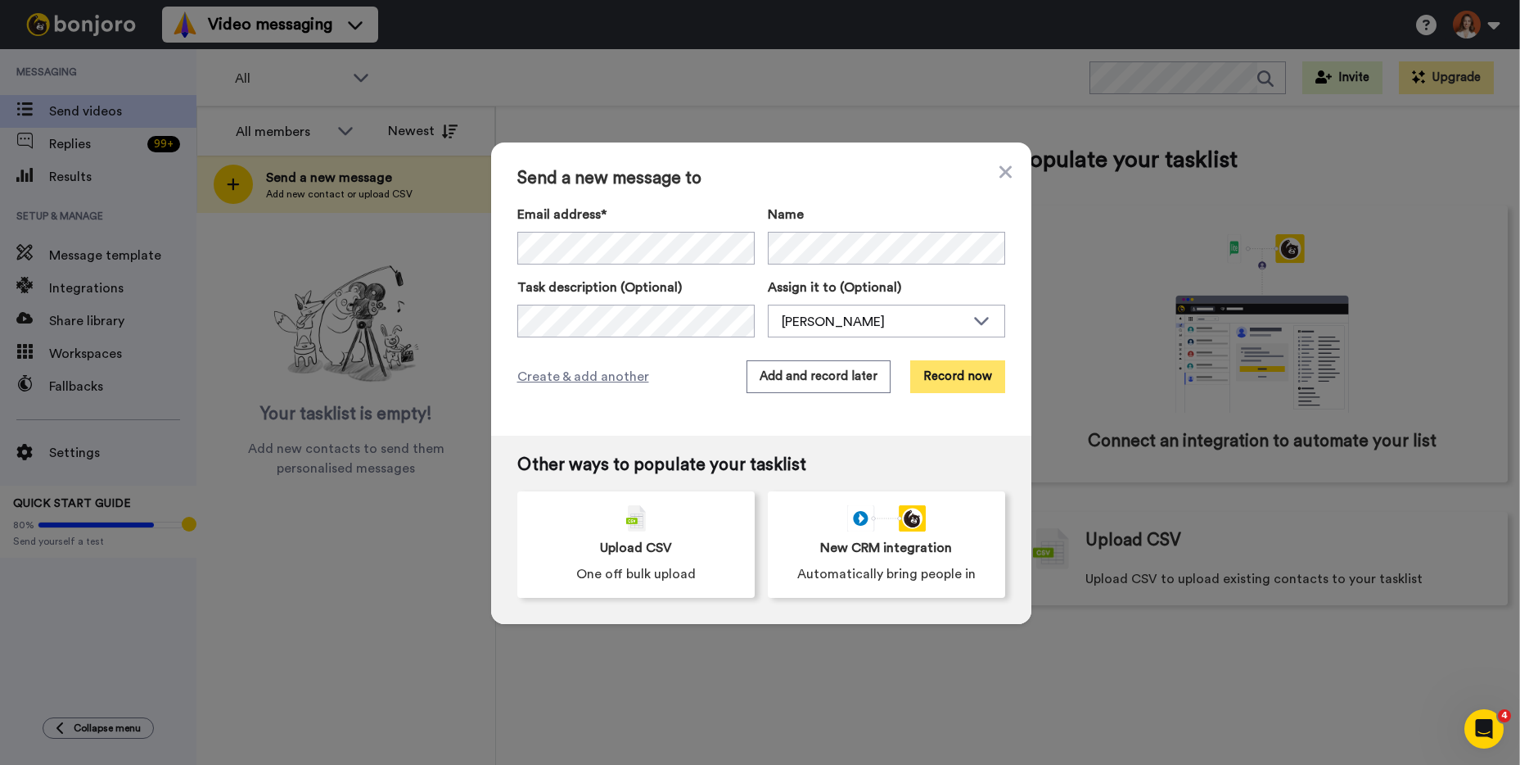
click at [958, 373] on button "Record now" at bounding box center [957, 376] width 95 height 33
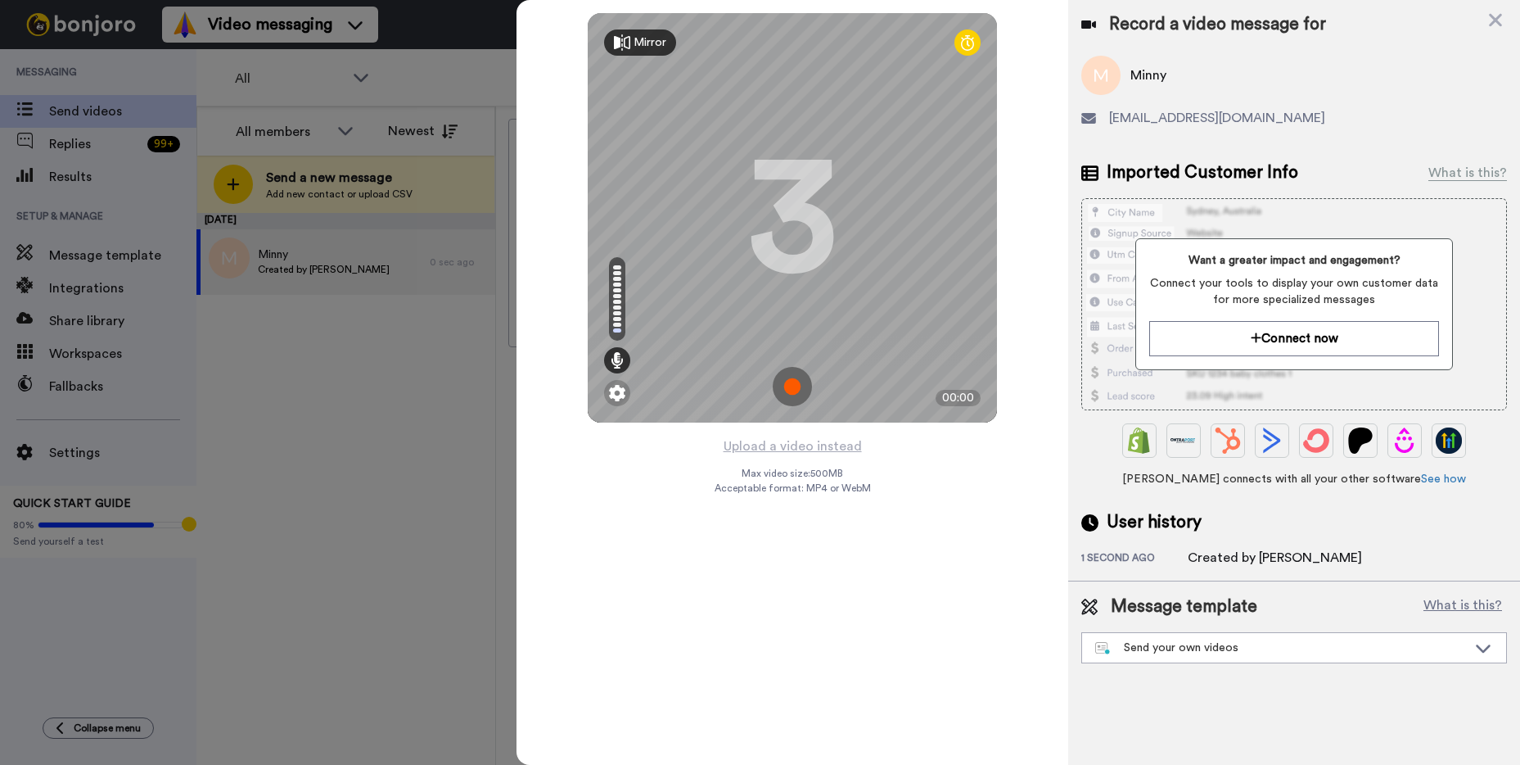
click at [779, 381] on img at bounding box center [792, 386] width 39 height 39
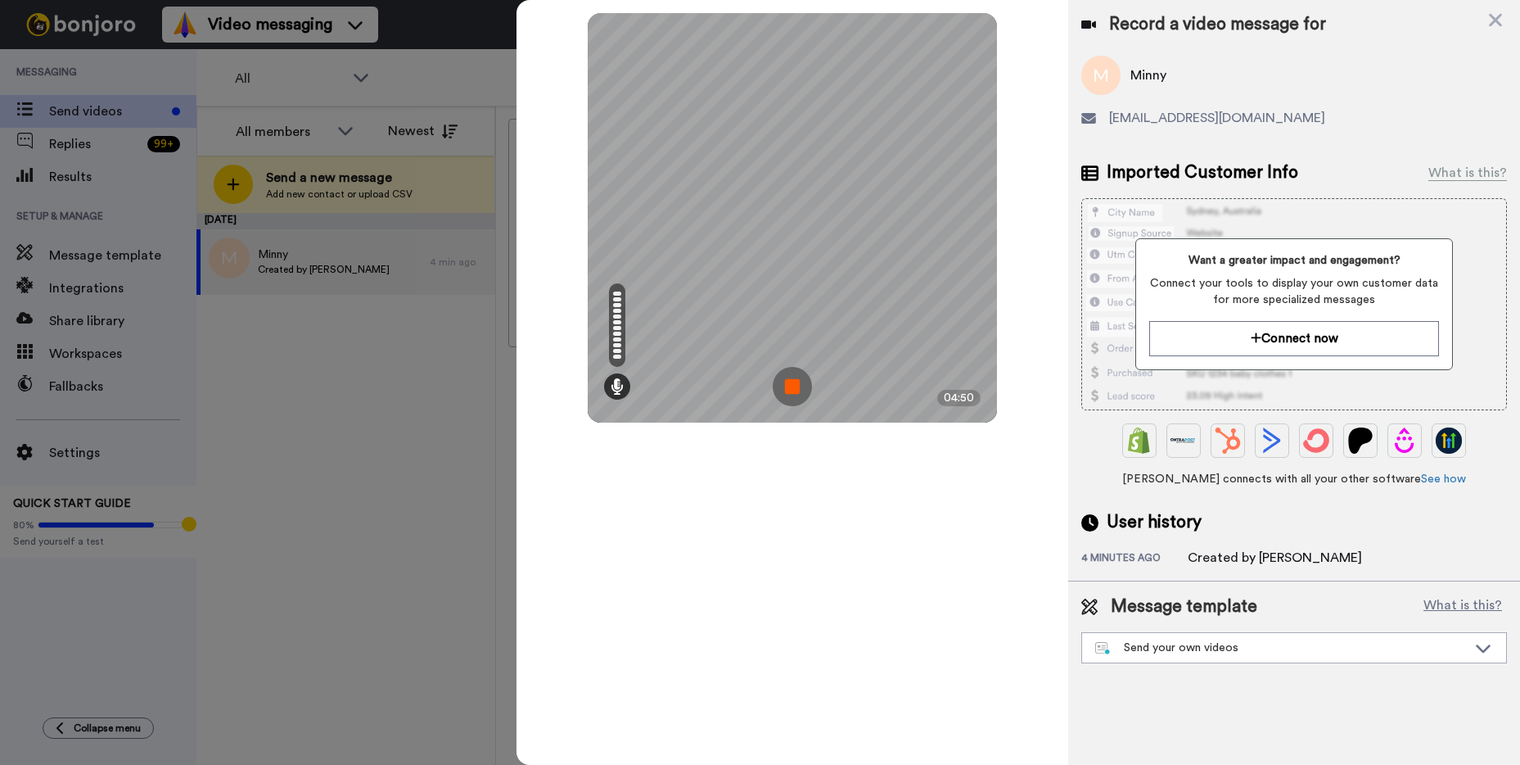
click at [786, 393] on img at bounding box center [792, 386] width 39 height 39
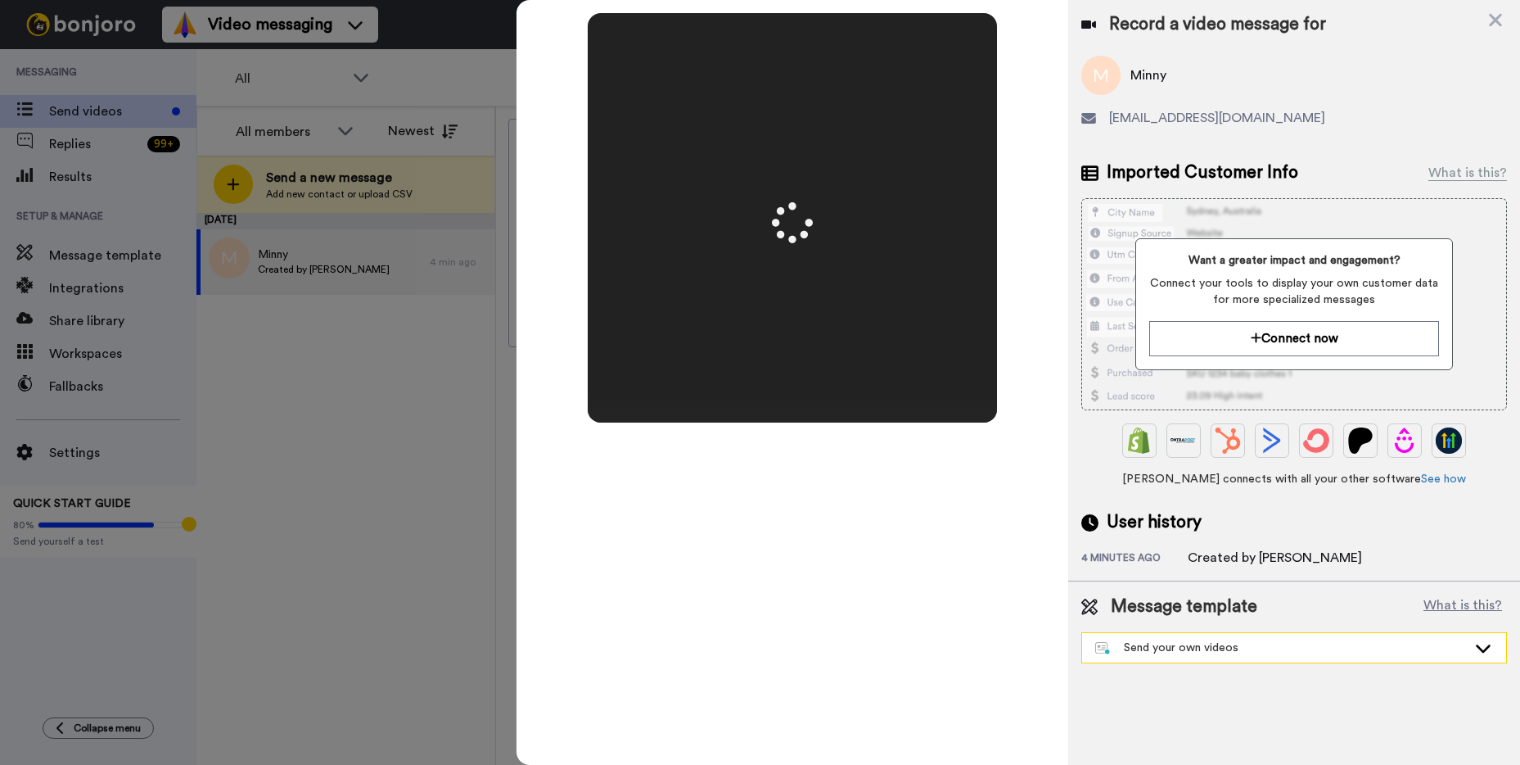
click at [1192, 652] on div "Send your own videos" at bounding box center [1281, 647] width 372 height 16
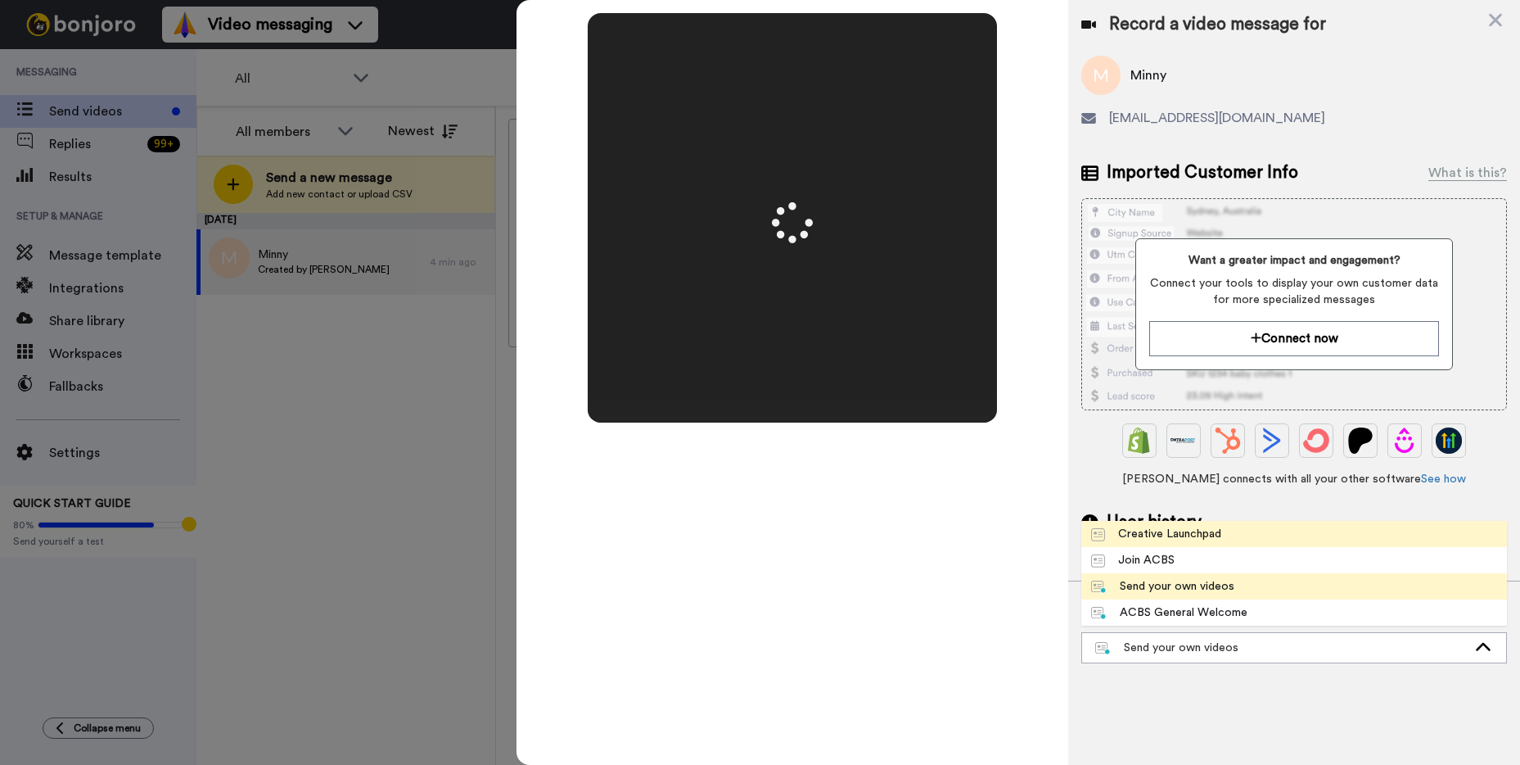
click at [1203, 528] on div "Creative Launchpad" at bounding box center [1156, 534] width 130 height 16
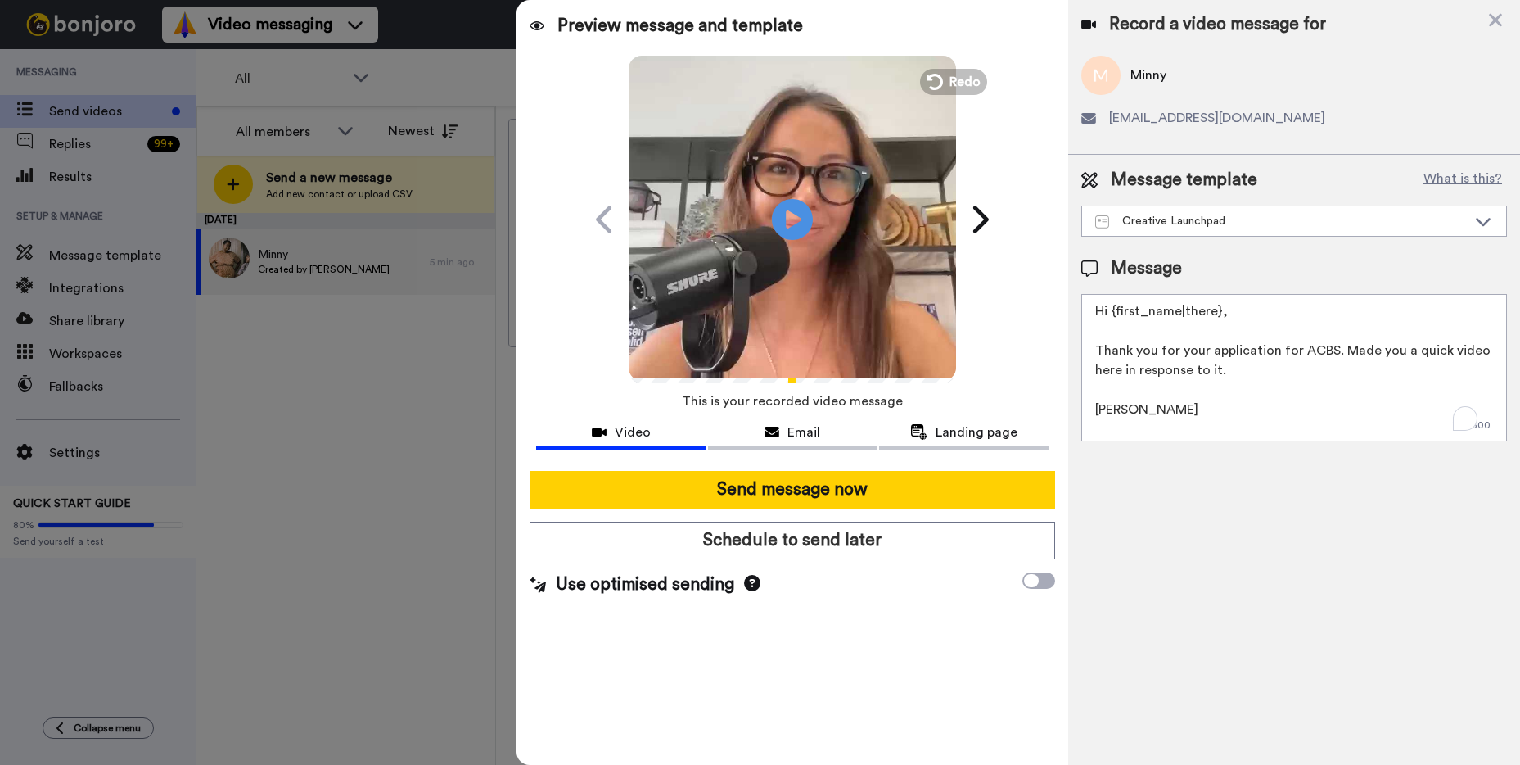
drag, startPoint x: 1331, startPoint y: 350, endPoint x: 1209, endPoint y: 358, distance: 122.2
click at [1209, 358] on textarea "Hi {first_name|there}, Thank you for your application for ACBS. Made you a quic…" at bounding box center [1294, 367] width 426 height 147
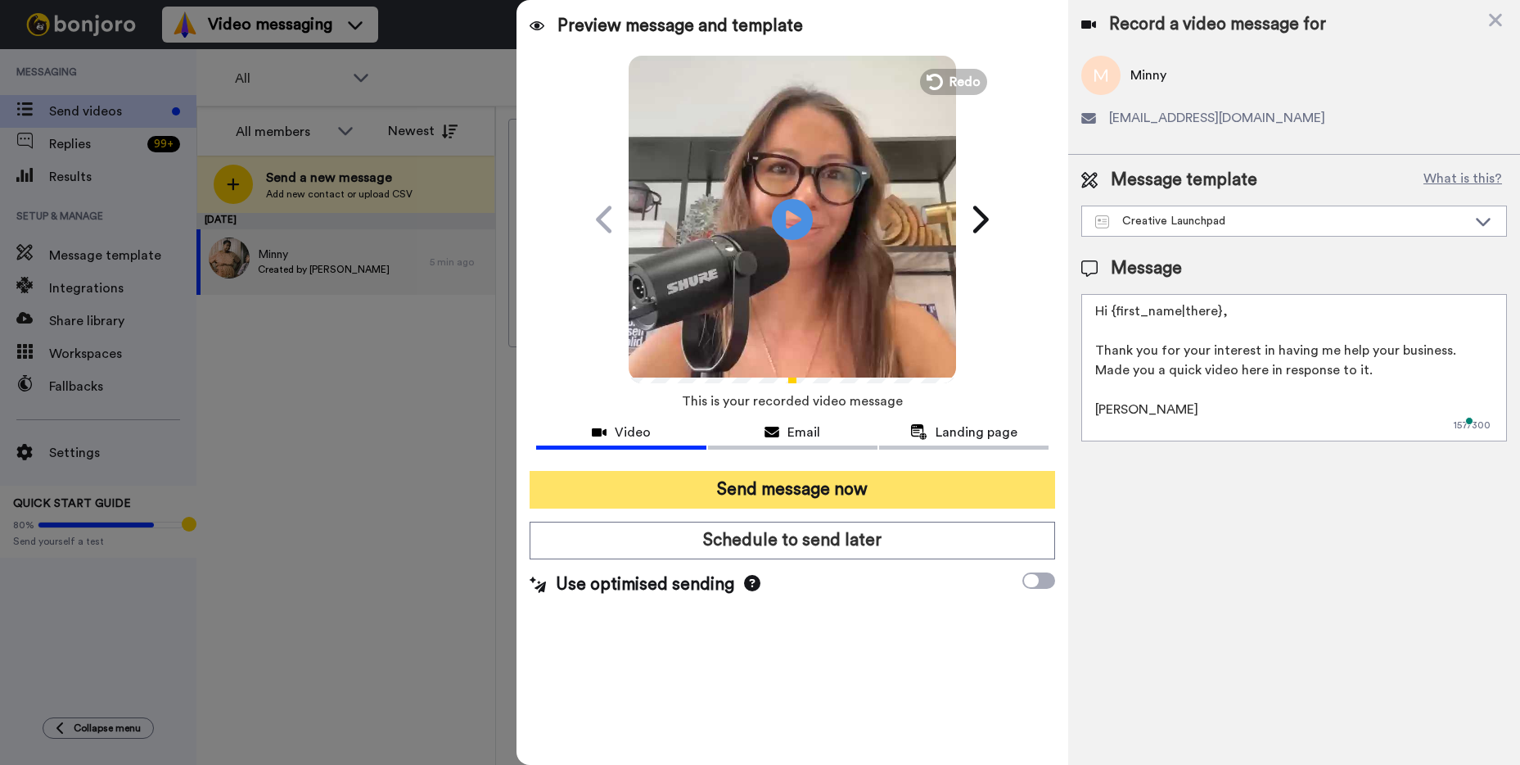
type textarea "Hi {first_name|there}, Thank you for your interest in having me help your busin…"
click at [881, 484] on button "Send message now" at bounding box center [793, 490] width 526 height 38
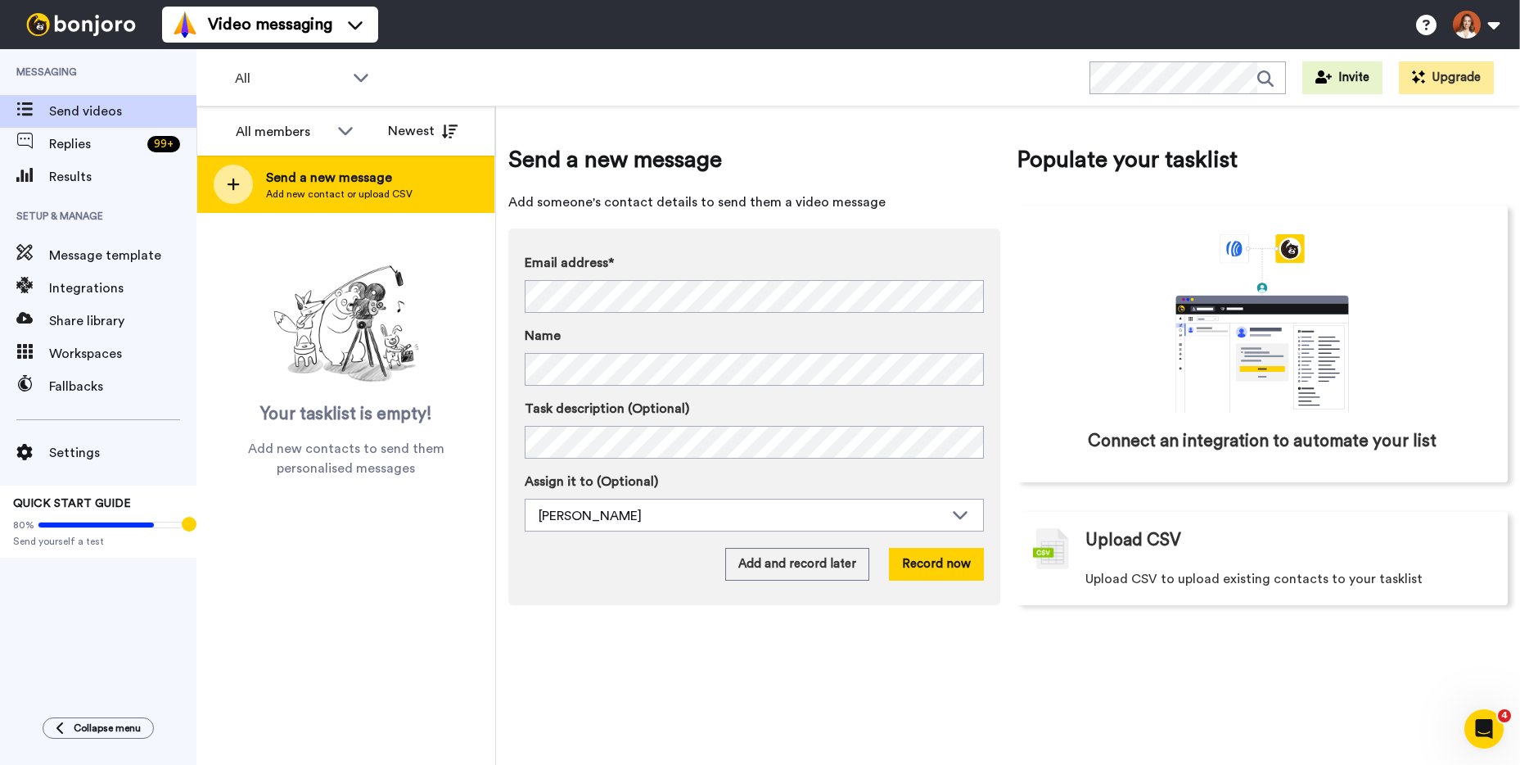
click at [293, 201] on div "Send a new message Add new contact or upload CSV" at bounding box center [345, 184] width 297 height 57
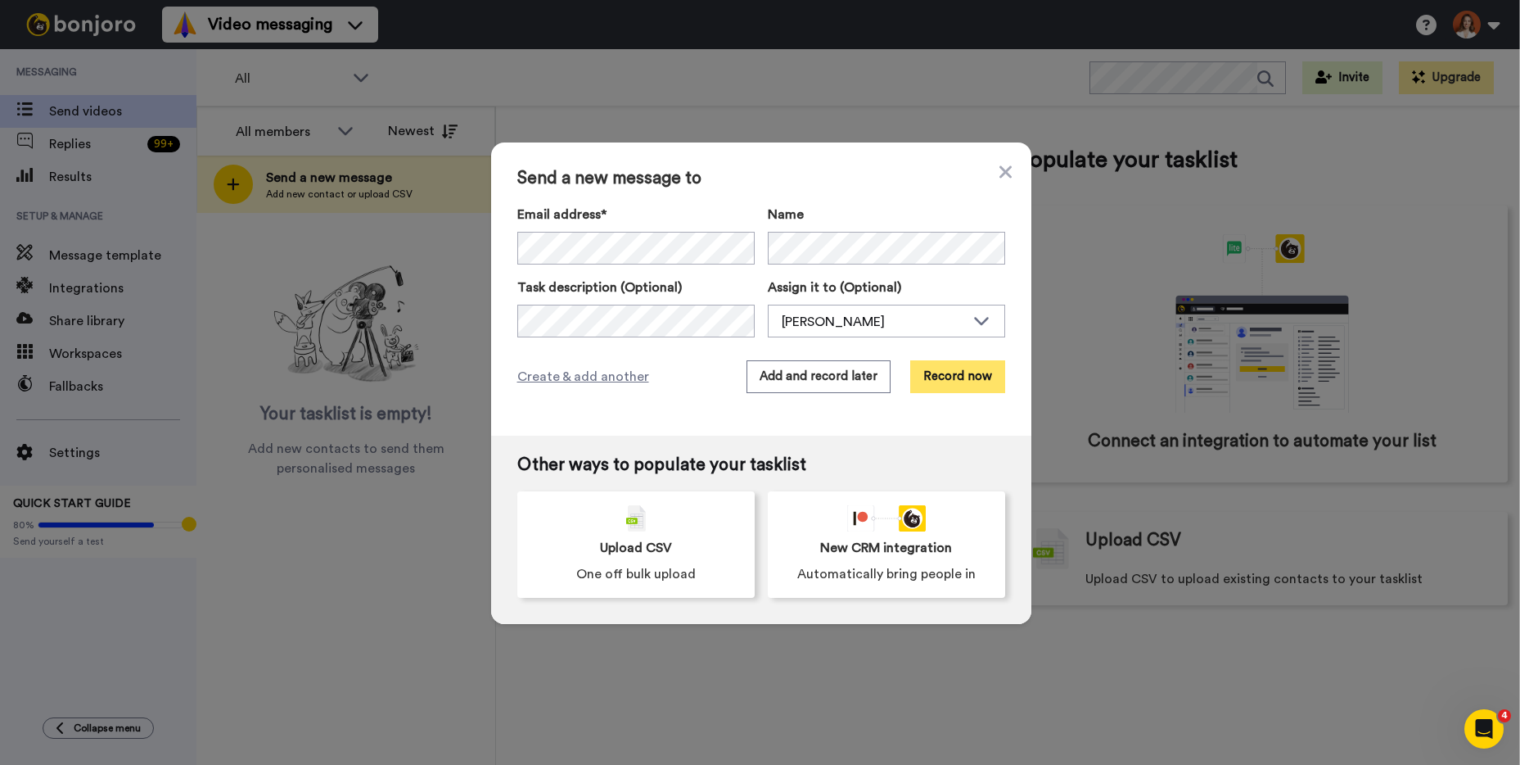
click at [965, 375] on button "Record now" at bounding box center [957, 376] width 95 height 33
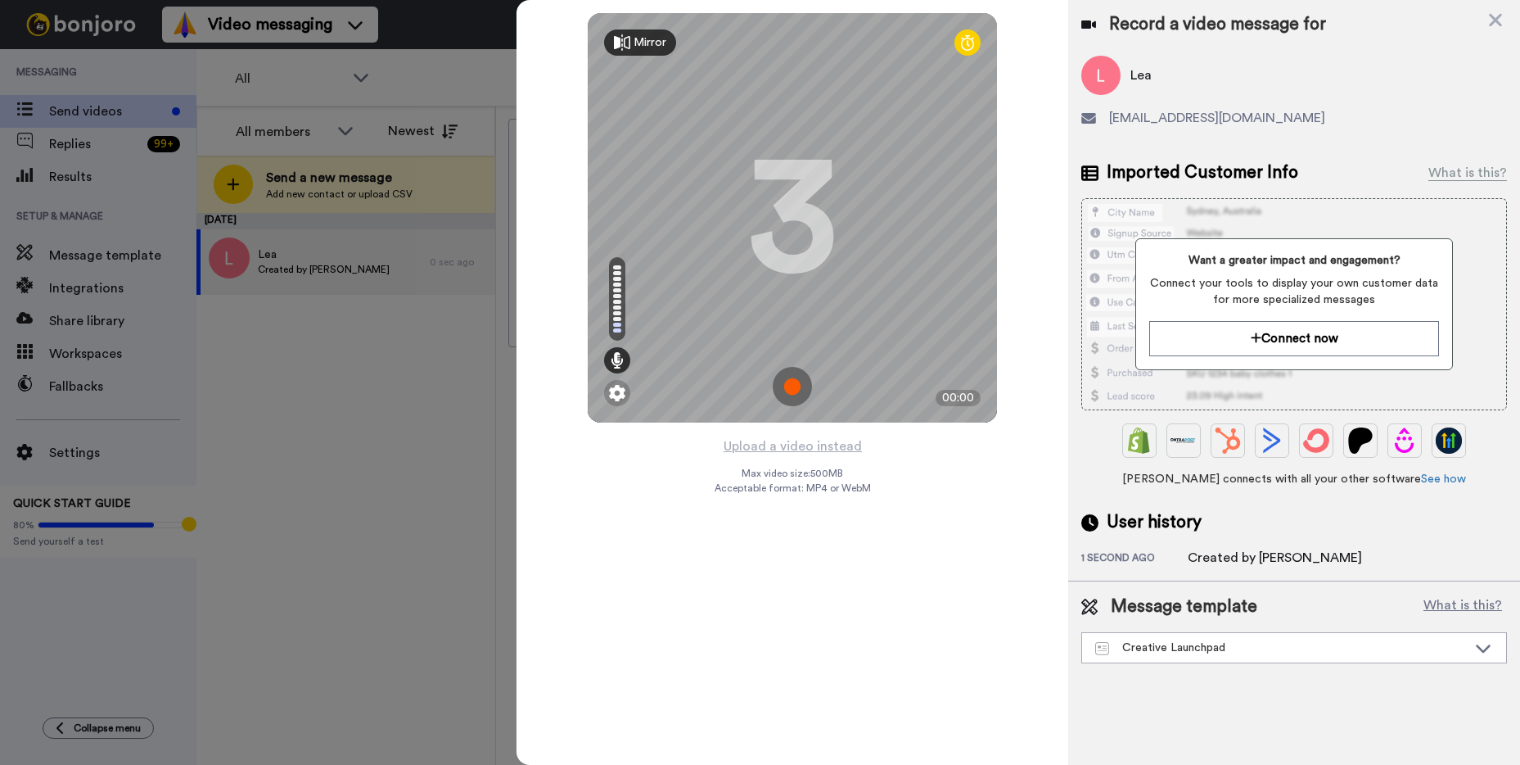
click at [795, 383] on img at bounding box center [792, 386] width 39 height 39
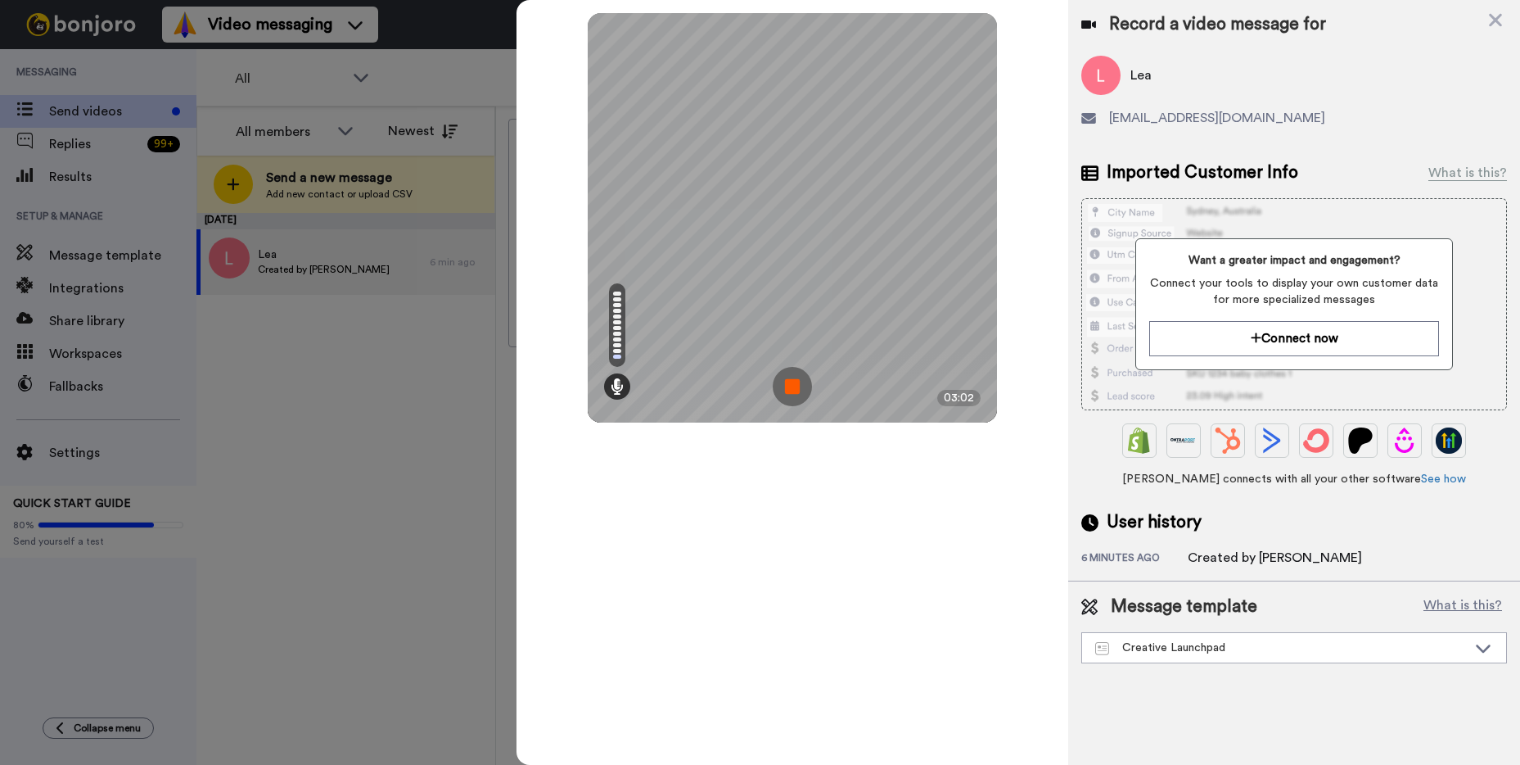
click at [796, 390] on img at bounding box center [792, 386] width 39 height 39
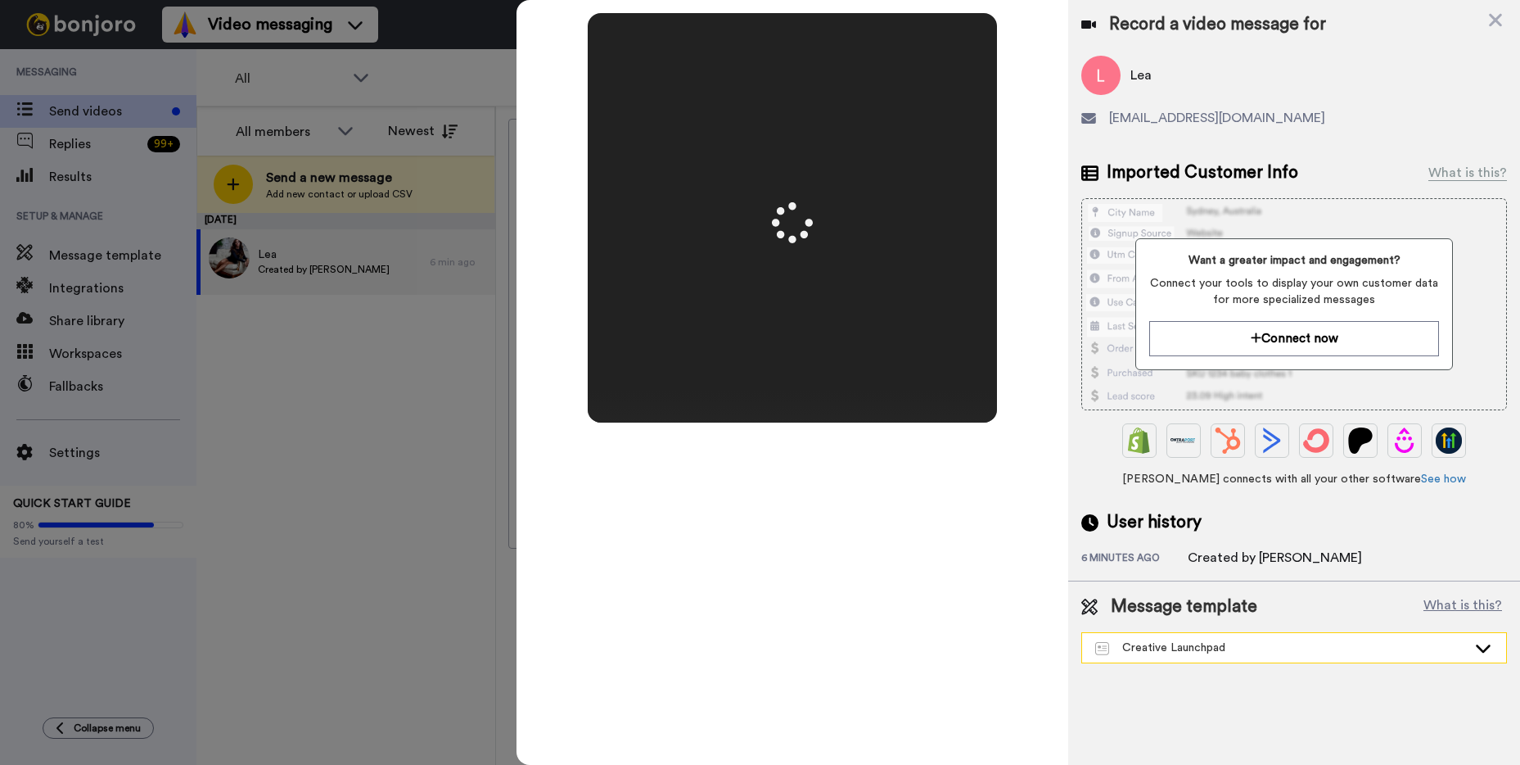
click at [1327, 646] on div "Creative Launchpad" at bounding box center [1281, 647] width 372 height 16
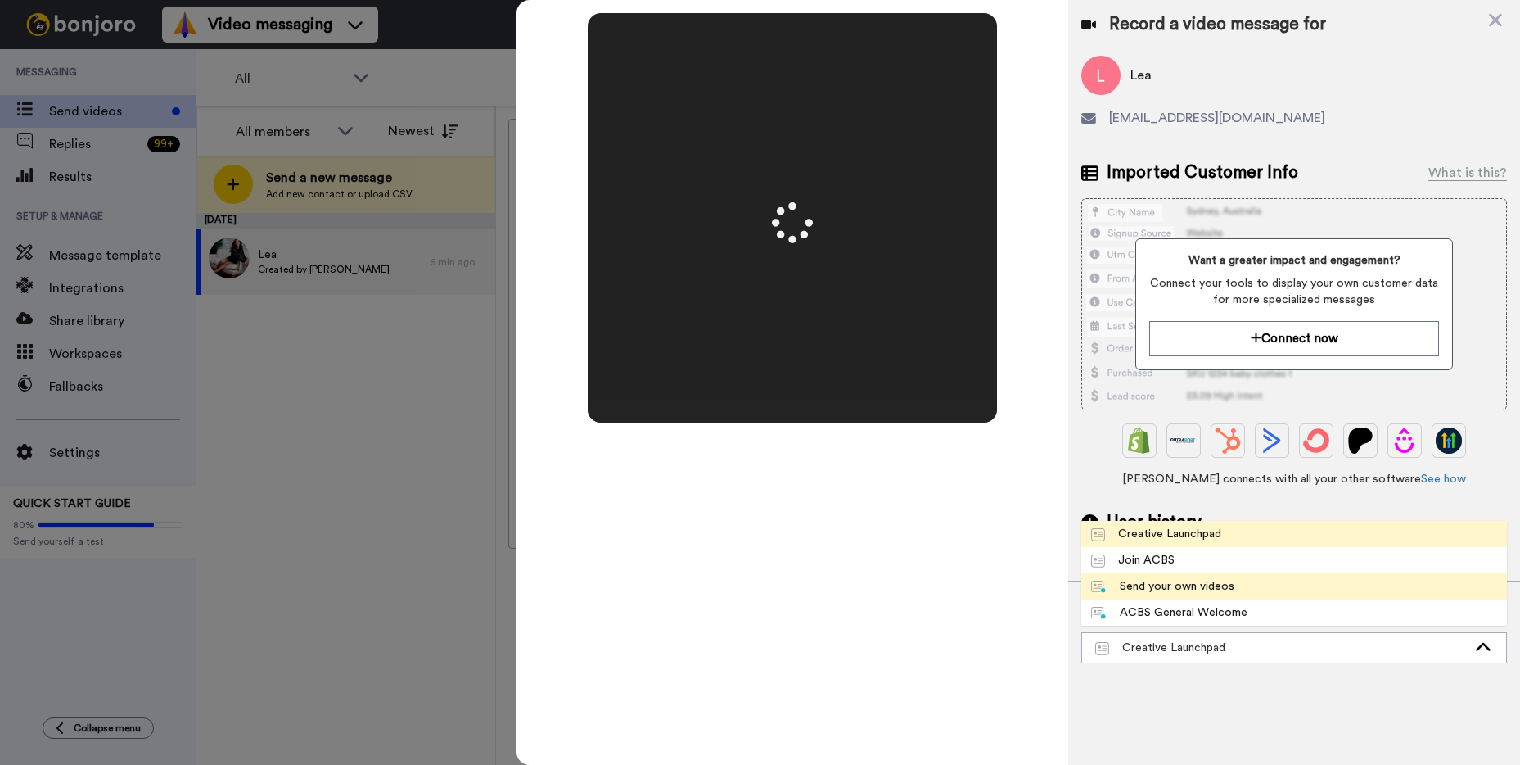
click at [1300, 588] on li "Send your own videos" at bounding box center [1294, 586] width 426 height 26
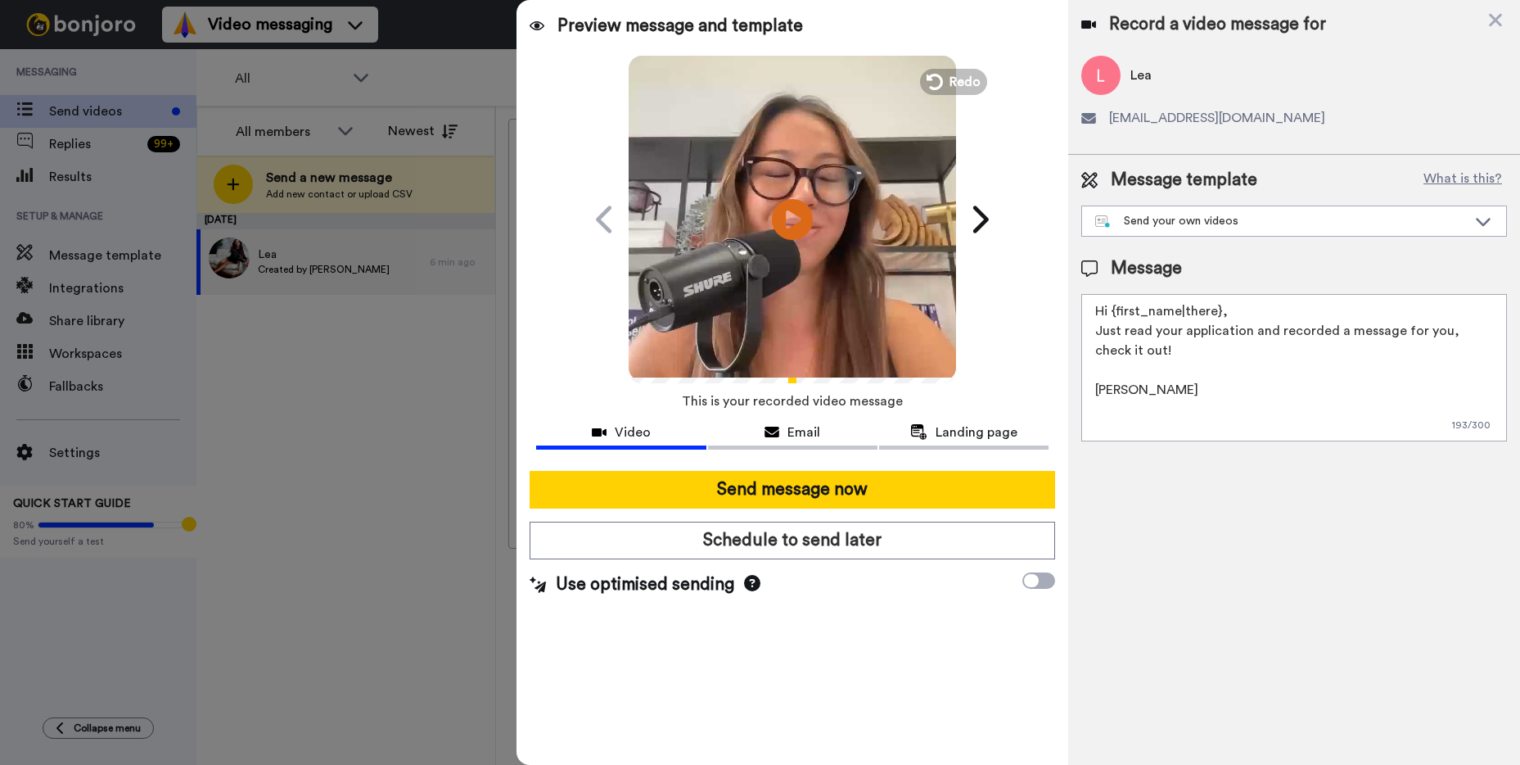
click at [1157, 408] on textarea "Hi {first_name|there}, Just read your application and recorded a message for yo…" at bounding box center [1294, 367] width 426 height 147
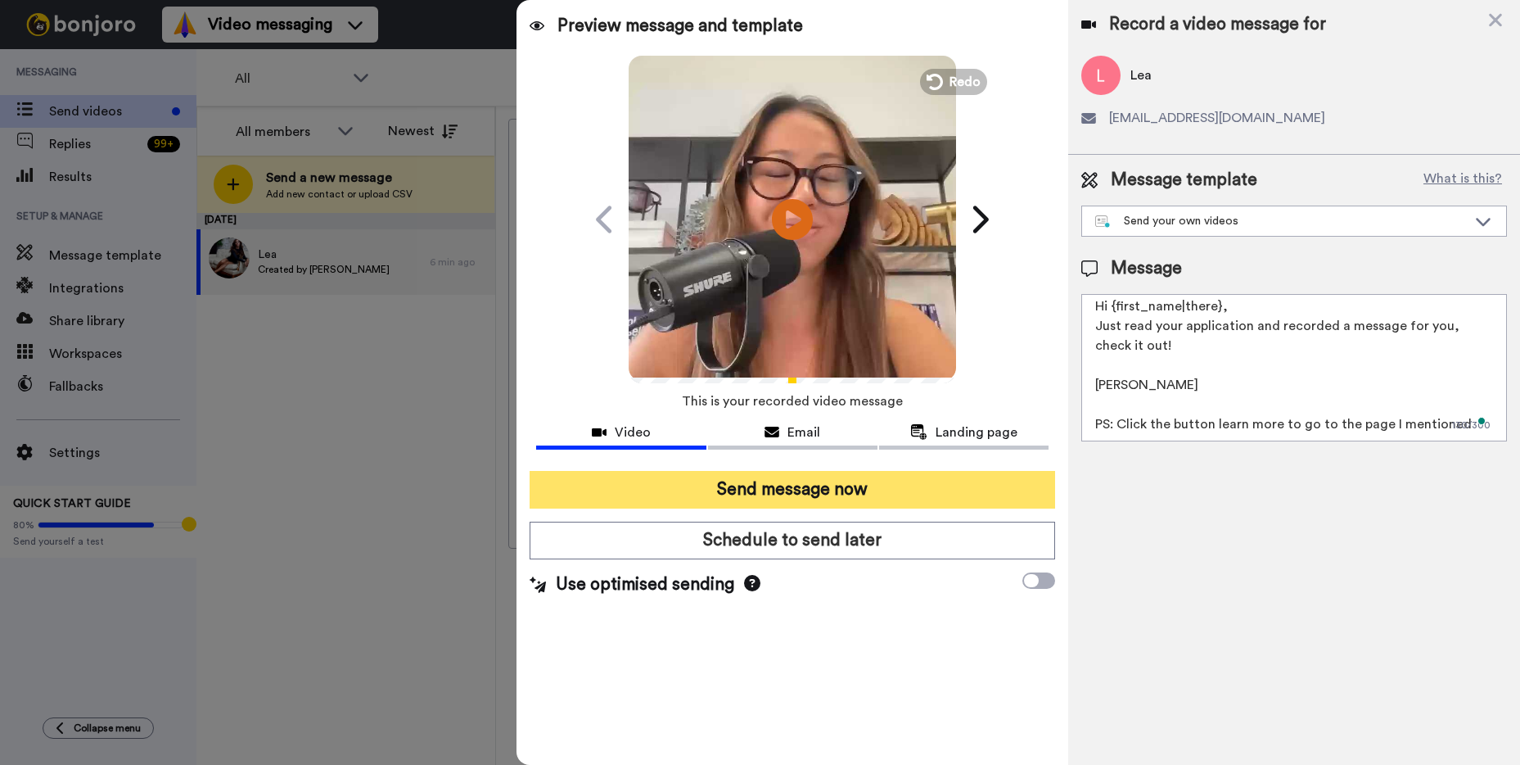
type textarea "Hi {first_name|there}, Just read your application and recorded a message for yo…"
click at [770, 490] on button "Send message now" at bounding box center [793, 490] width 526 height 38
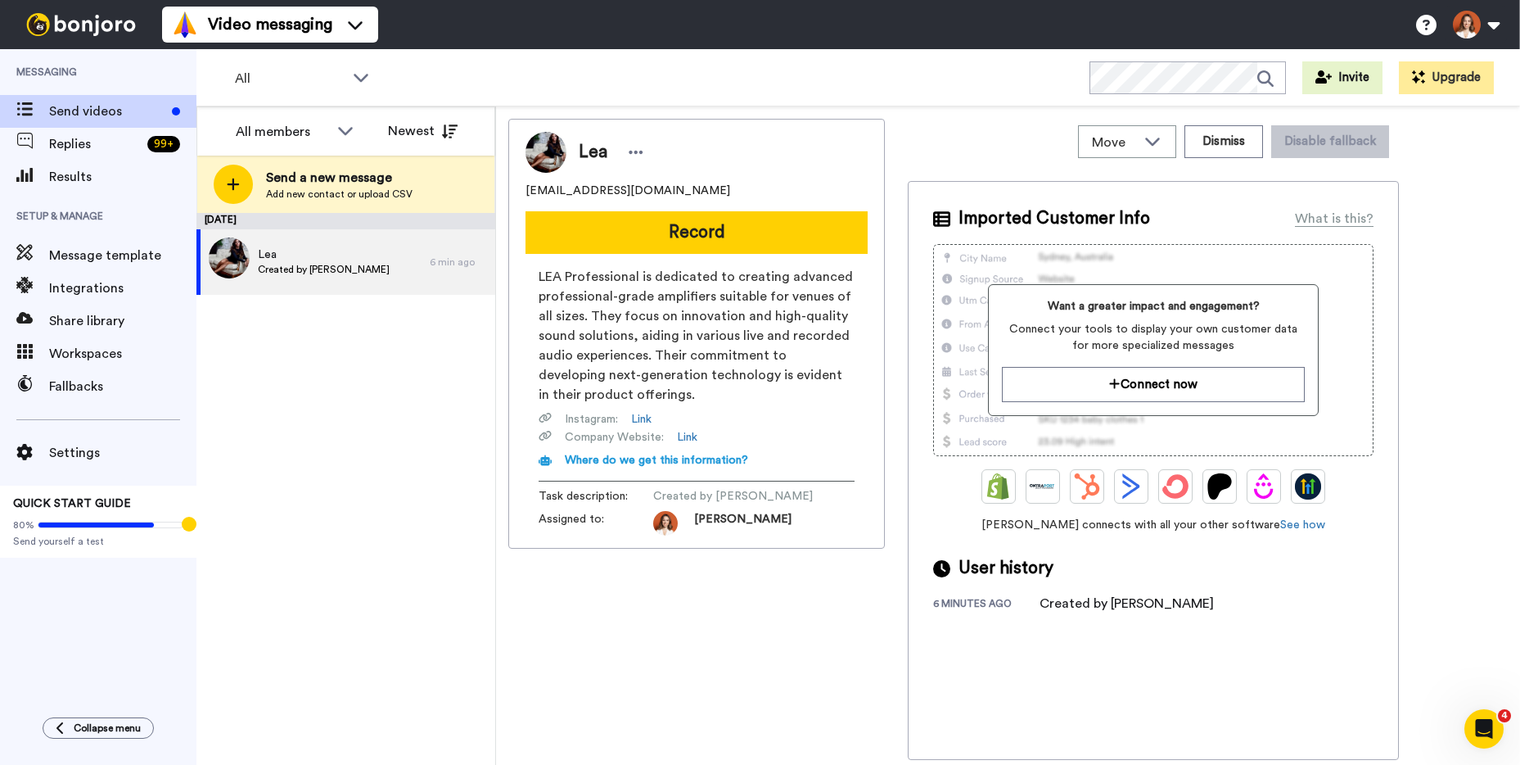
scroll to position [0, 0]
